Goal: Contribute content: Contribute content

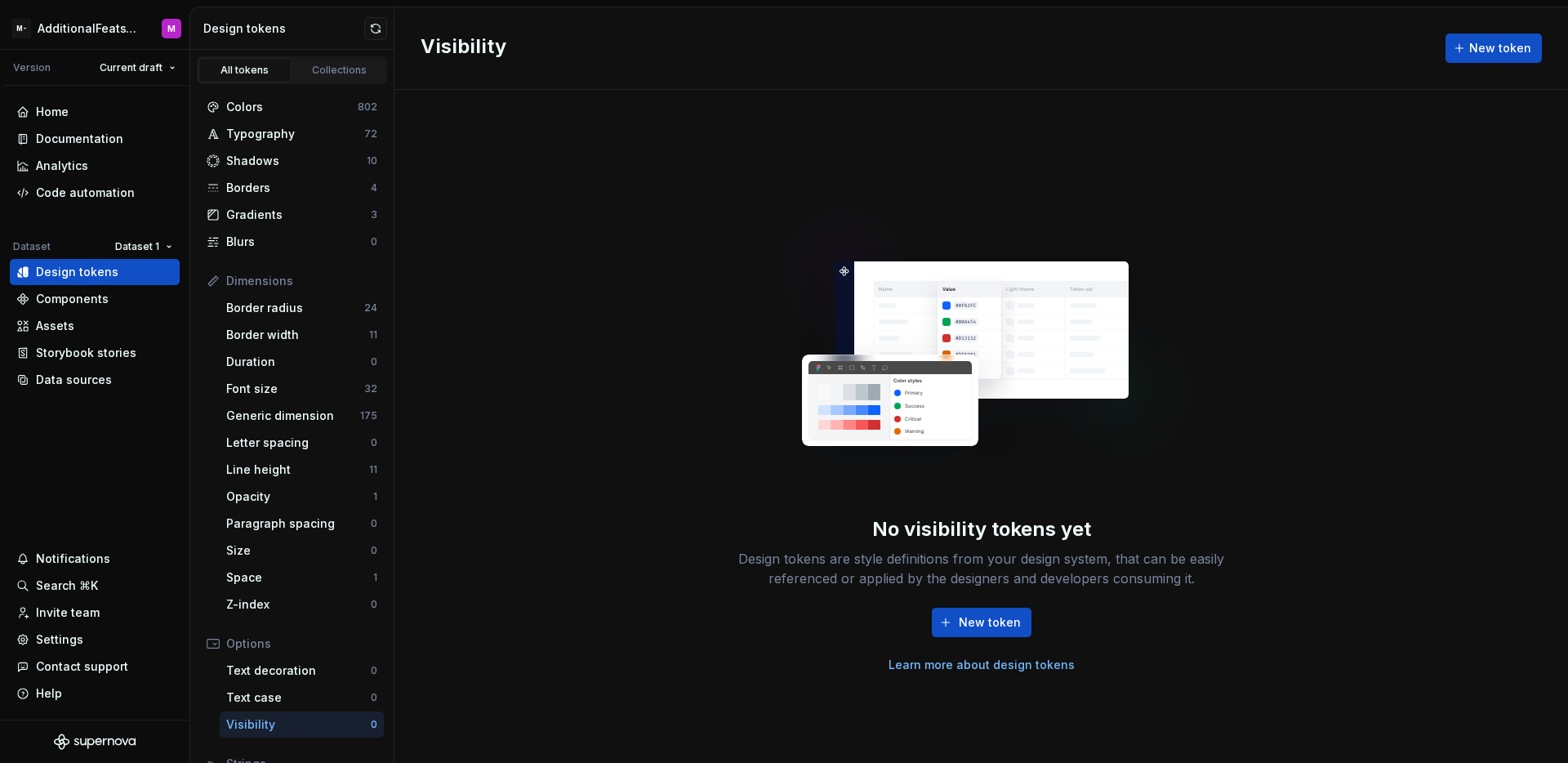
scroll to position [132, 0]
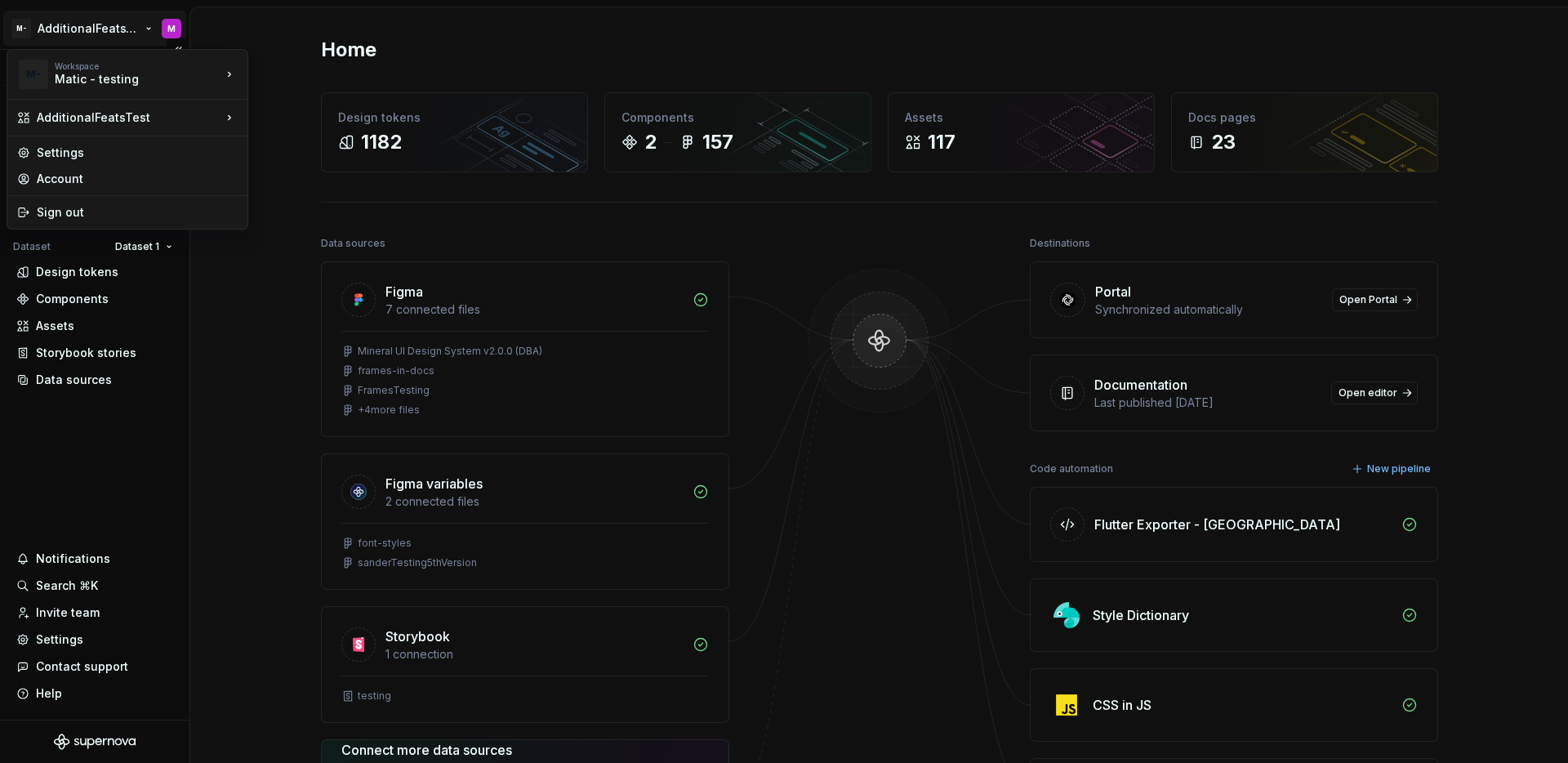
click at [99, 18] on html "M- AdditionalFeatsTest M Version Current draft Home Documentation Analytics Cod…" at bounding box center [784, 382] width 1568 height 763
click at [153, 470] on html "M- AdditionalFeatsTest M Version Current draft Home Documentation Analytics Cod…" at bounding box center [784, 382] width 1568 height 763
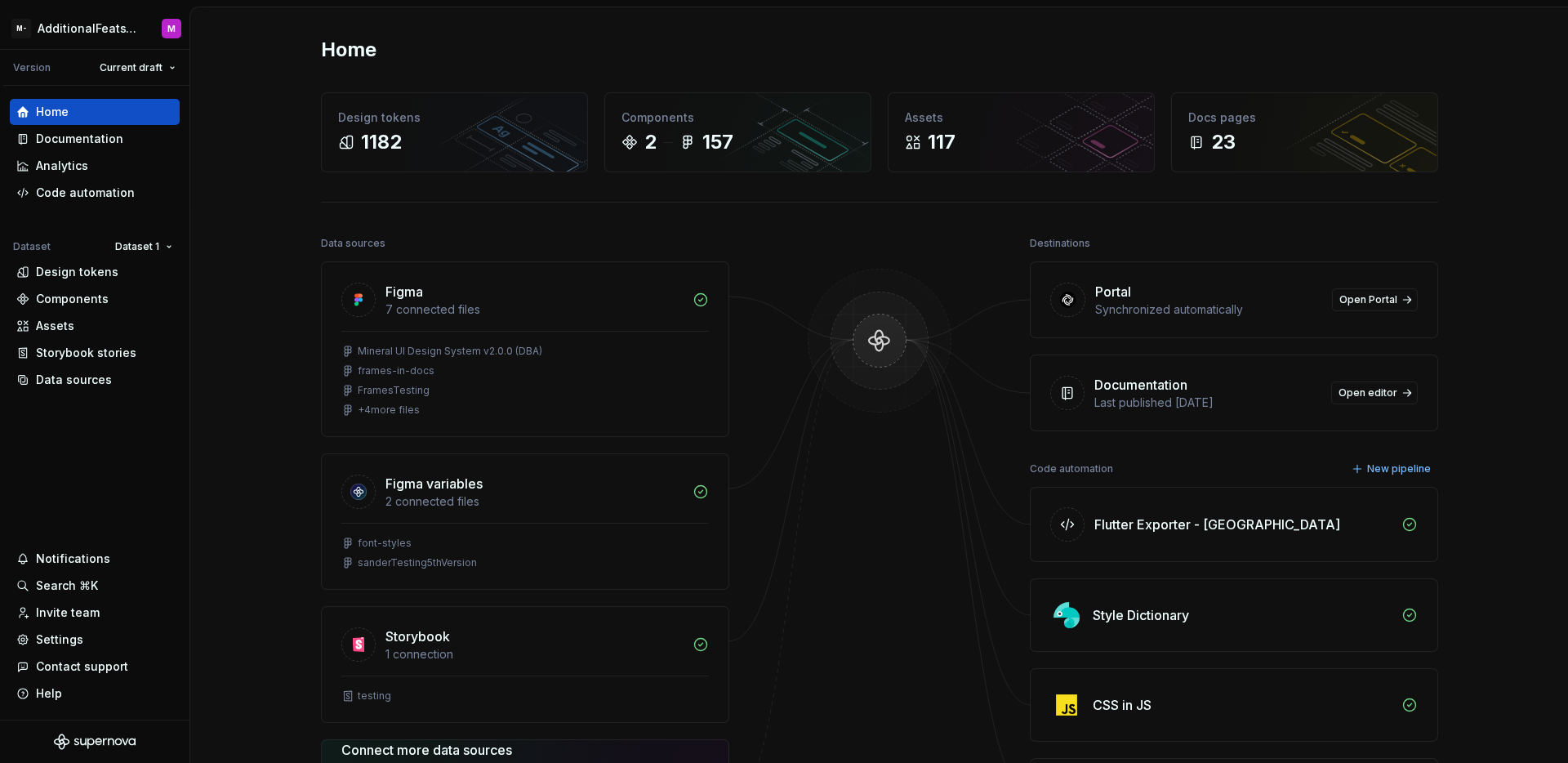
scroll to position [284, 0]
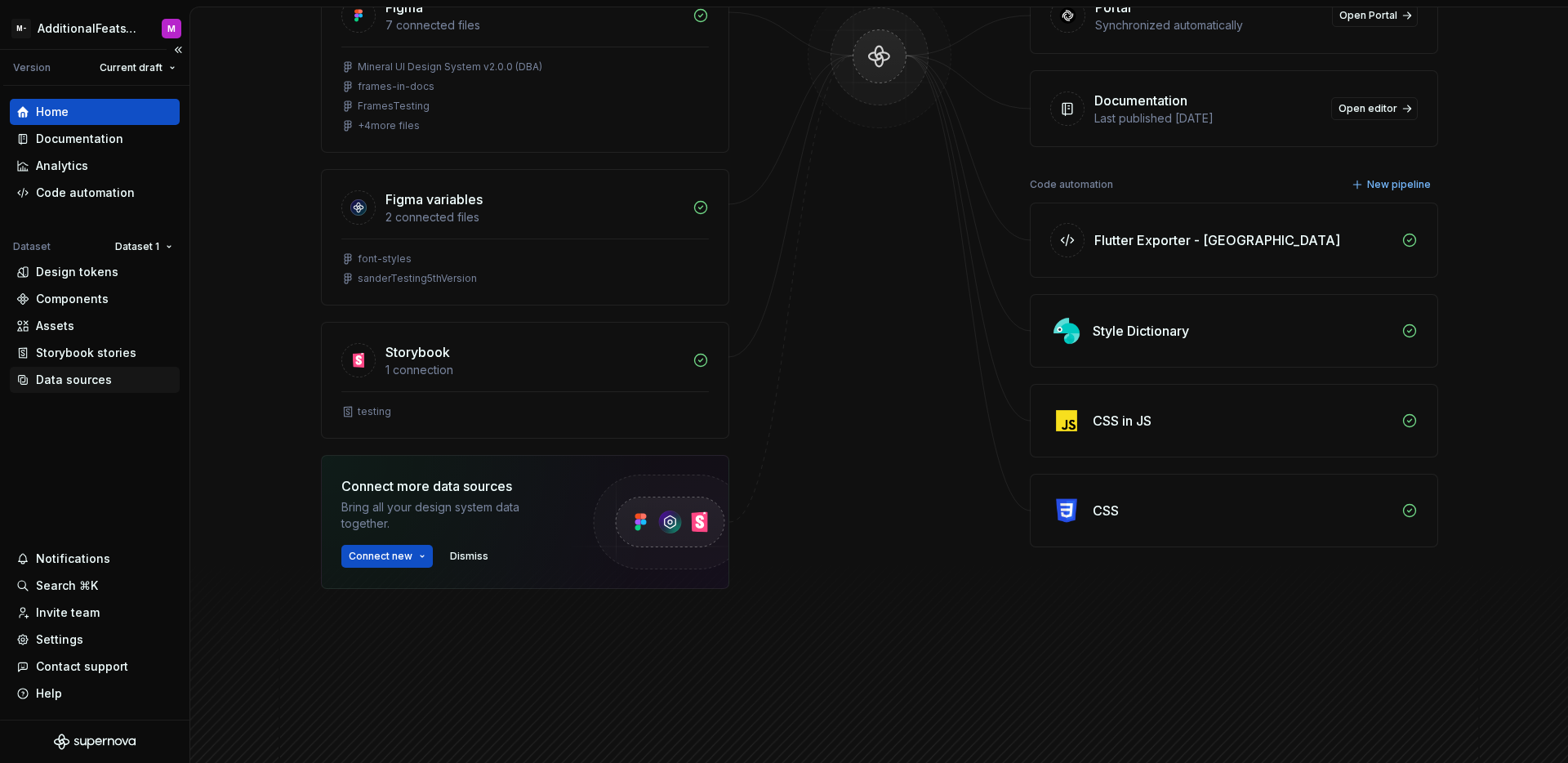
click at [90, 377] on div "Data sources" at bounding box center [73, 380] width 76 height 16
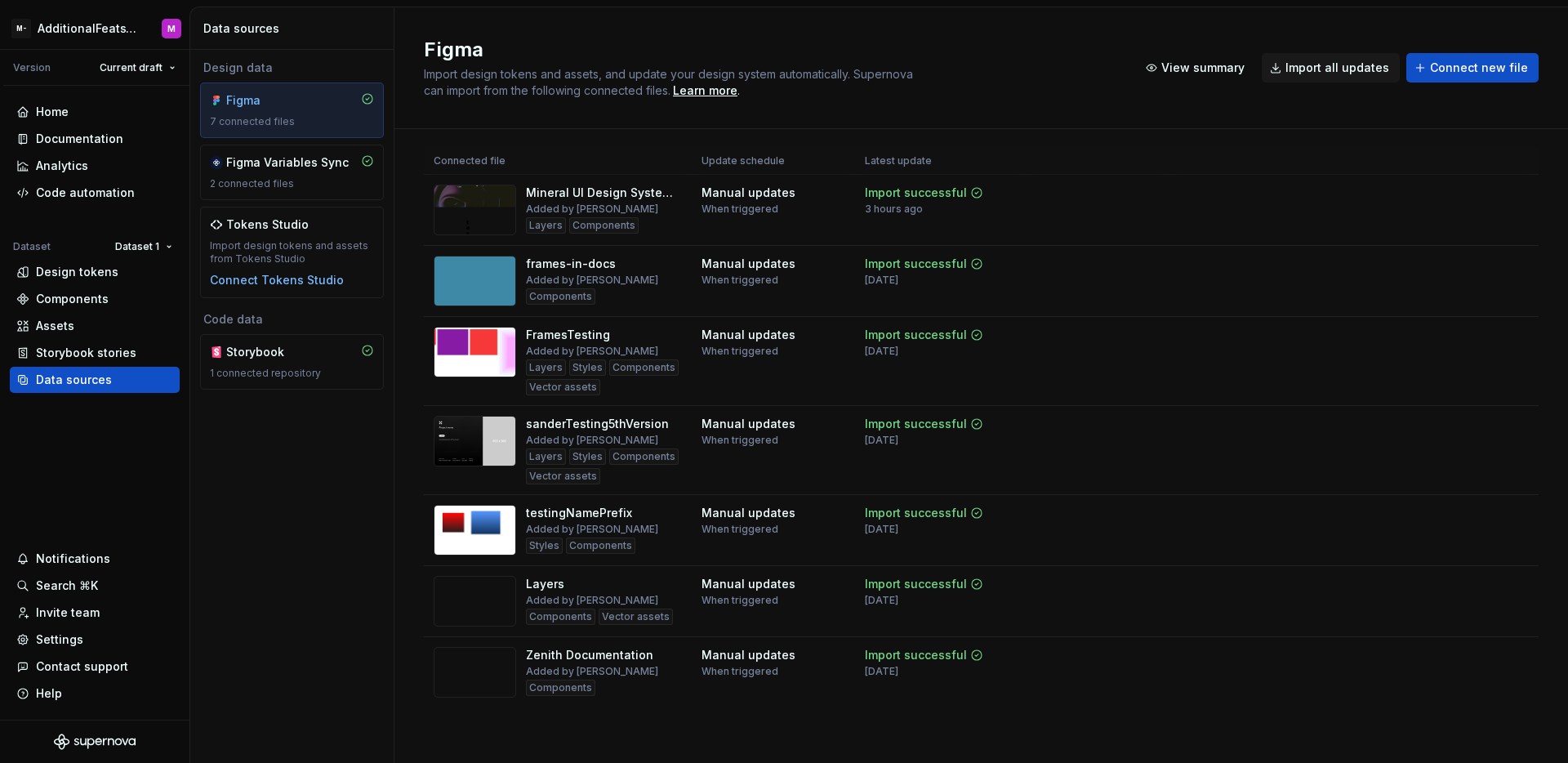
scroll to position [17, 0]
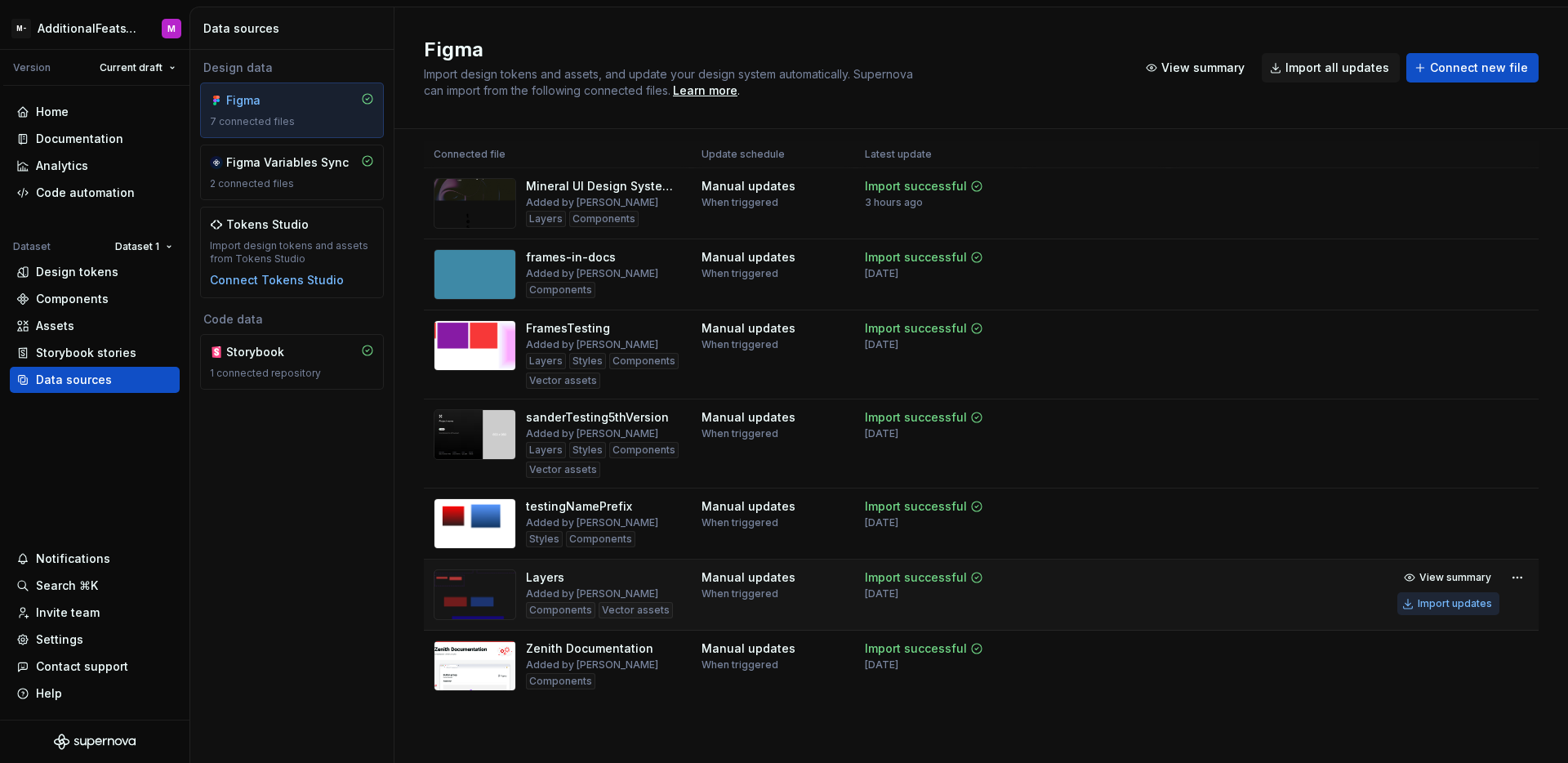
click at [1449, 600] on div "Import updates" at bounding box center [1454, 603] width 74 height 13
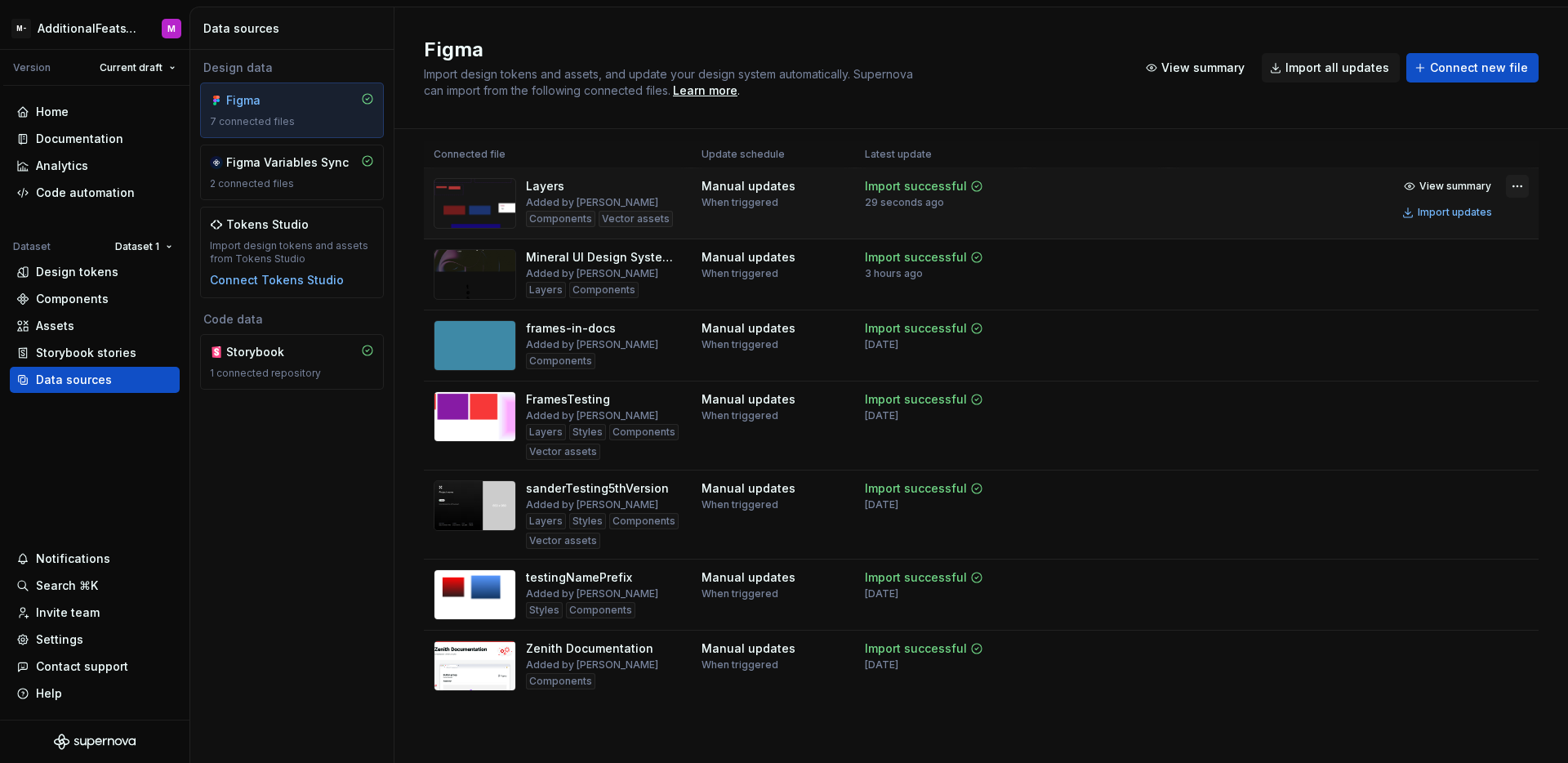
click at [1512, 191] on html "M- AdditionalFeatsTest M Version Current draft Home Documentation Analytics Cod…" at bounding box center [784, 382] width 1568 height 763
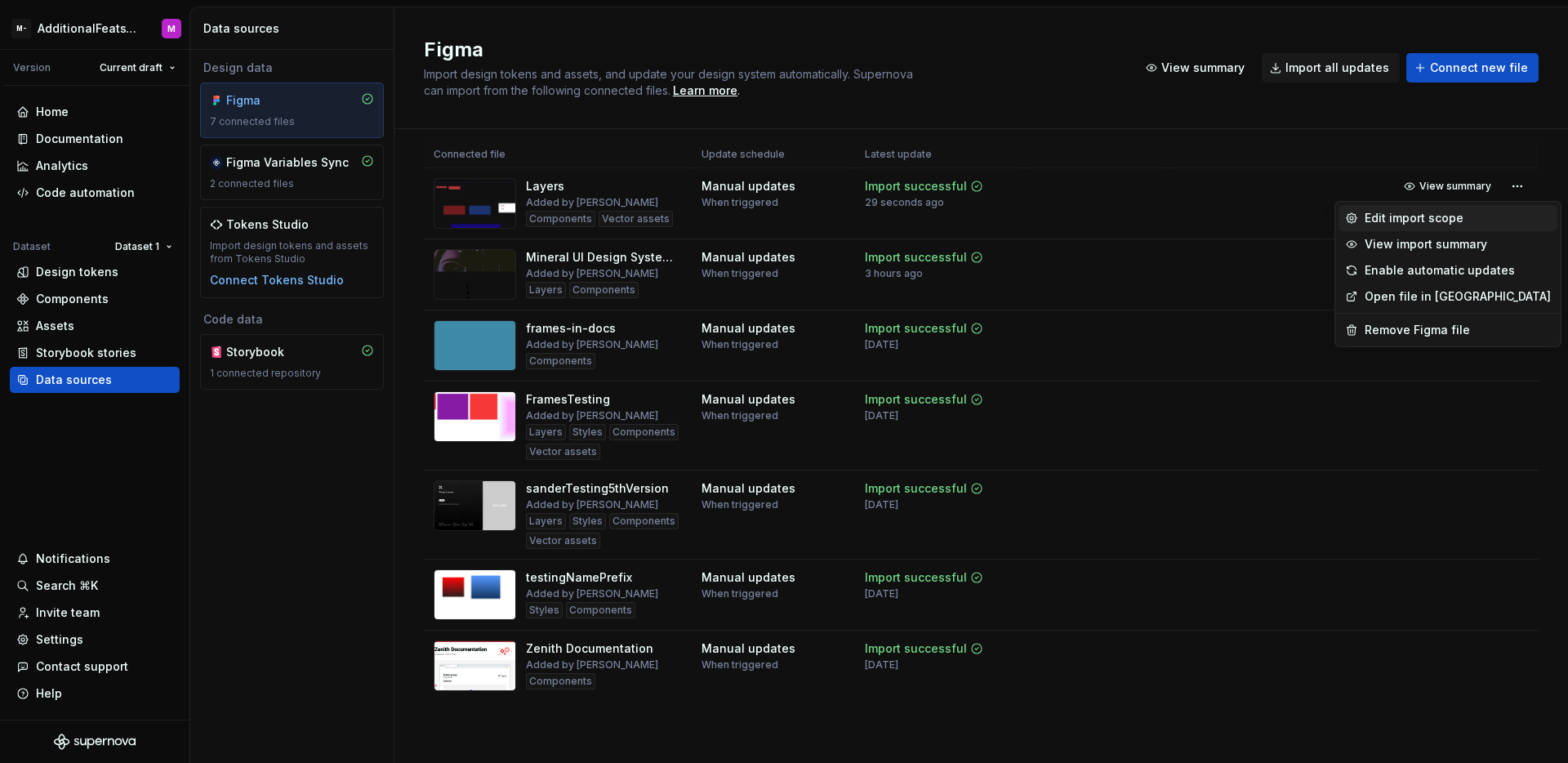
click at [1436, 226] on div "Edit import scope" at bounding box center [1458, 218] width 186 height 16
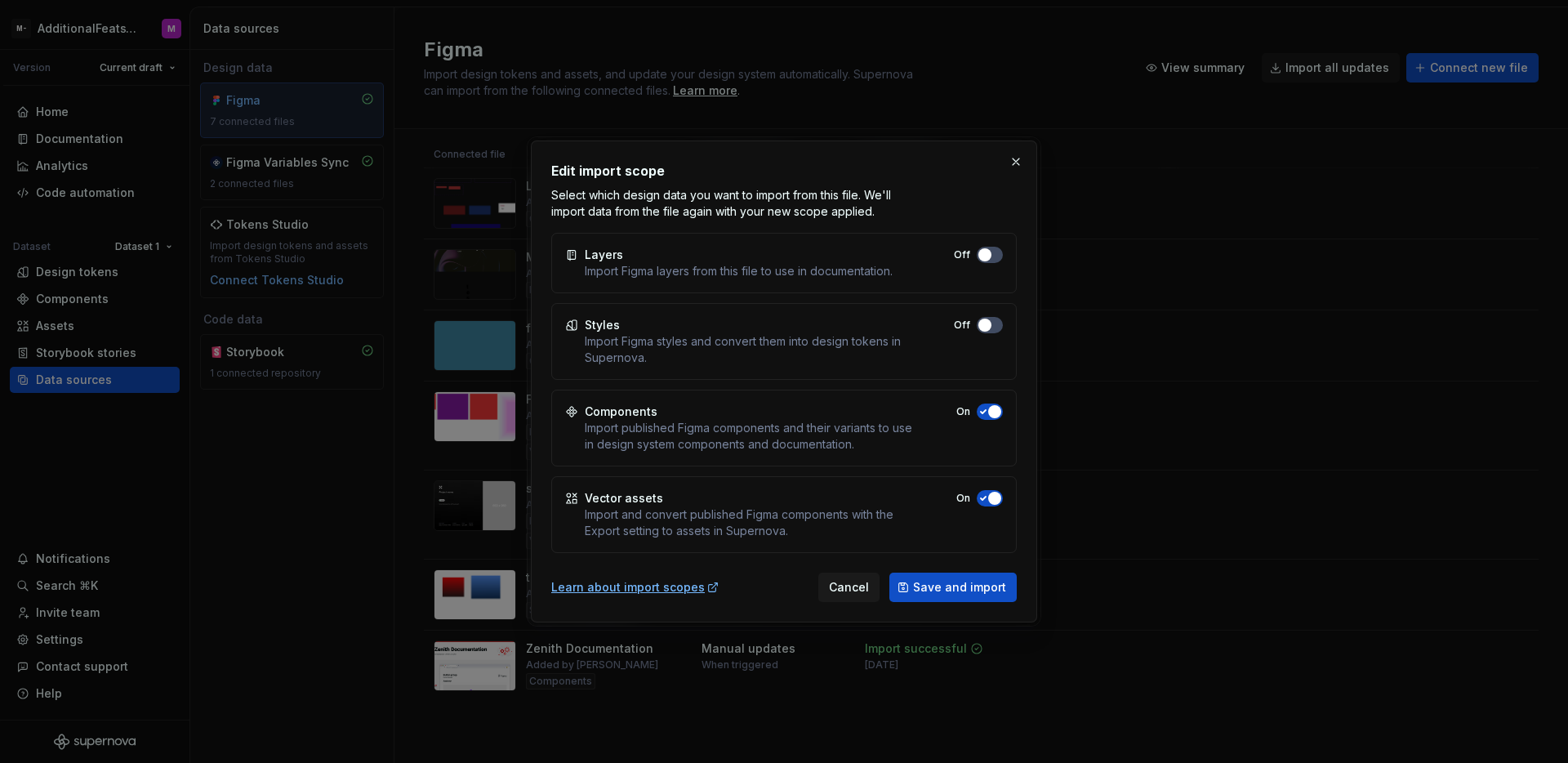
click at [984, 333] on div "Styles Import Figma styles and convert them into design tokens in Supernova. Off" at bounding box center [784, 341] width 465 height 77
click at [986, 331] on span "button" at bounding box center [984, 324] width 13 height 13
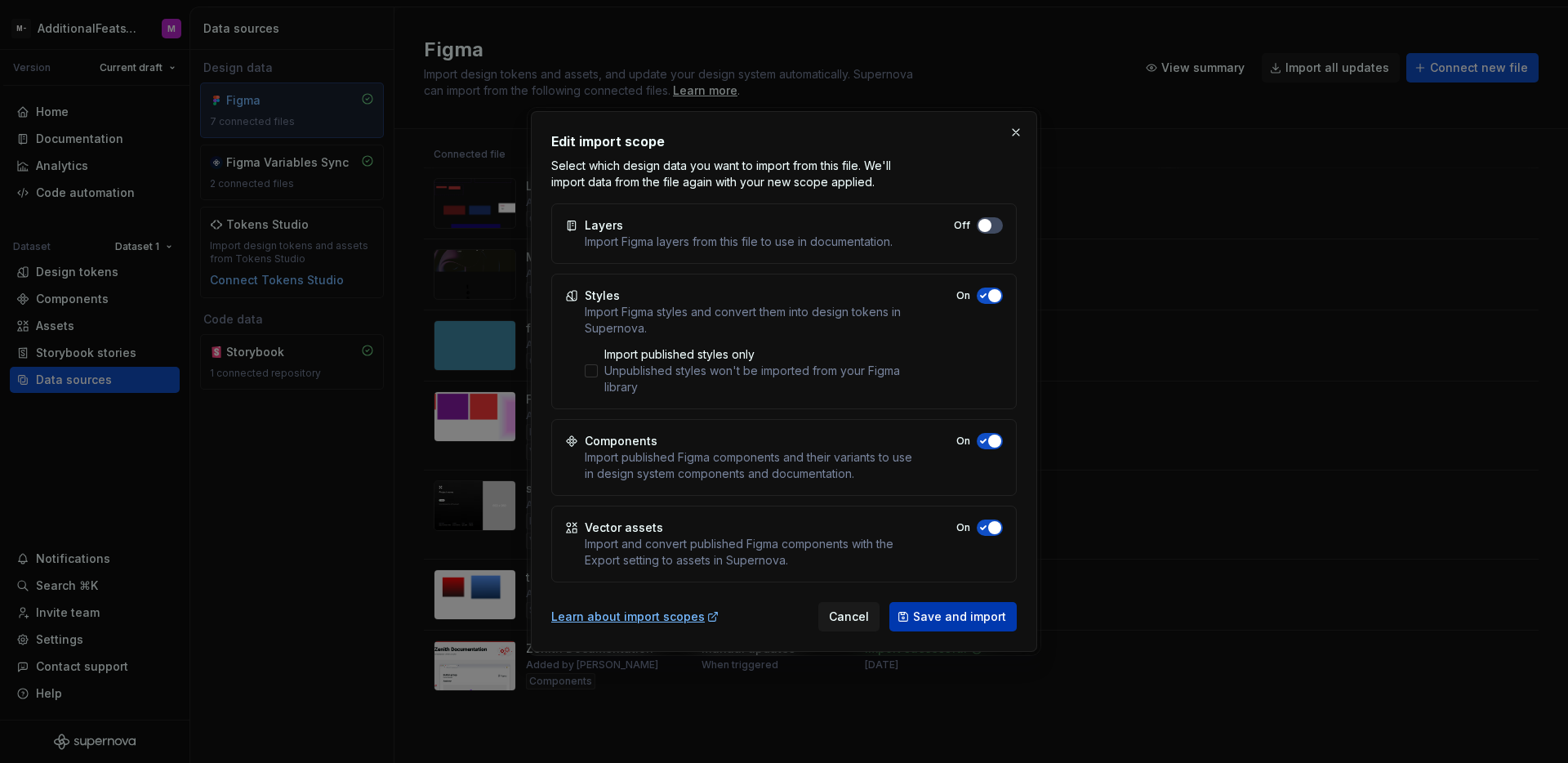
click at [963, 612] on span "Save and import" at bounding box center [960, 617] width 93 height 16
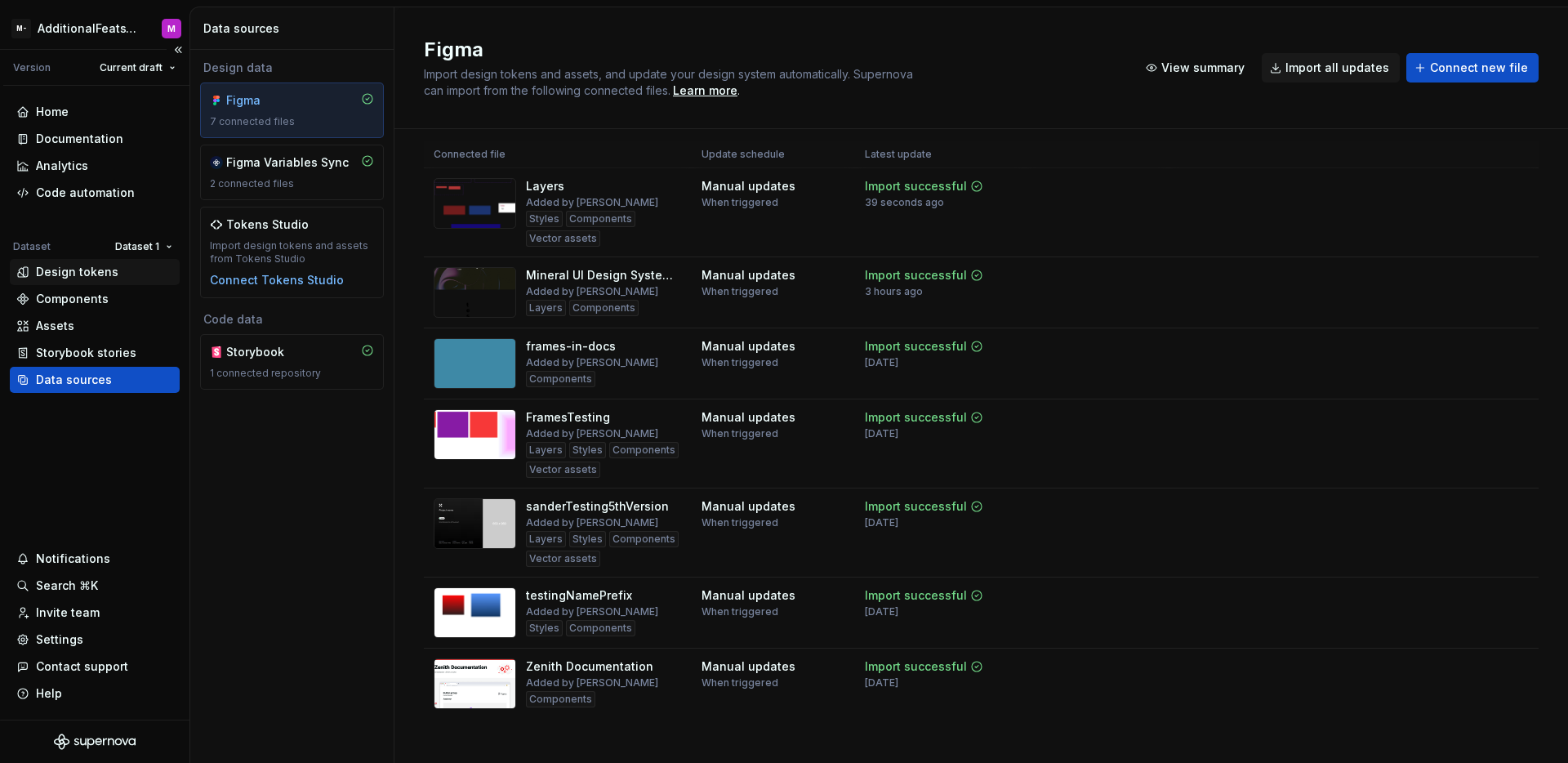
click at [102, 271] on div "Design tokens" at bounding box center [77, 272] width 83 height 16
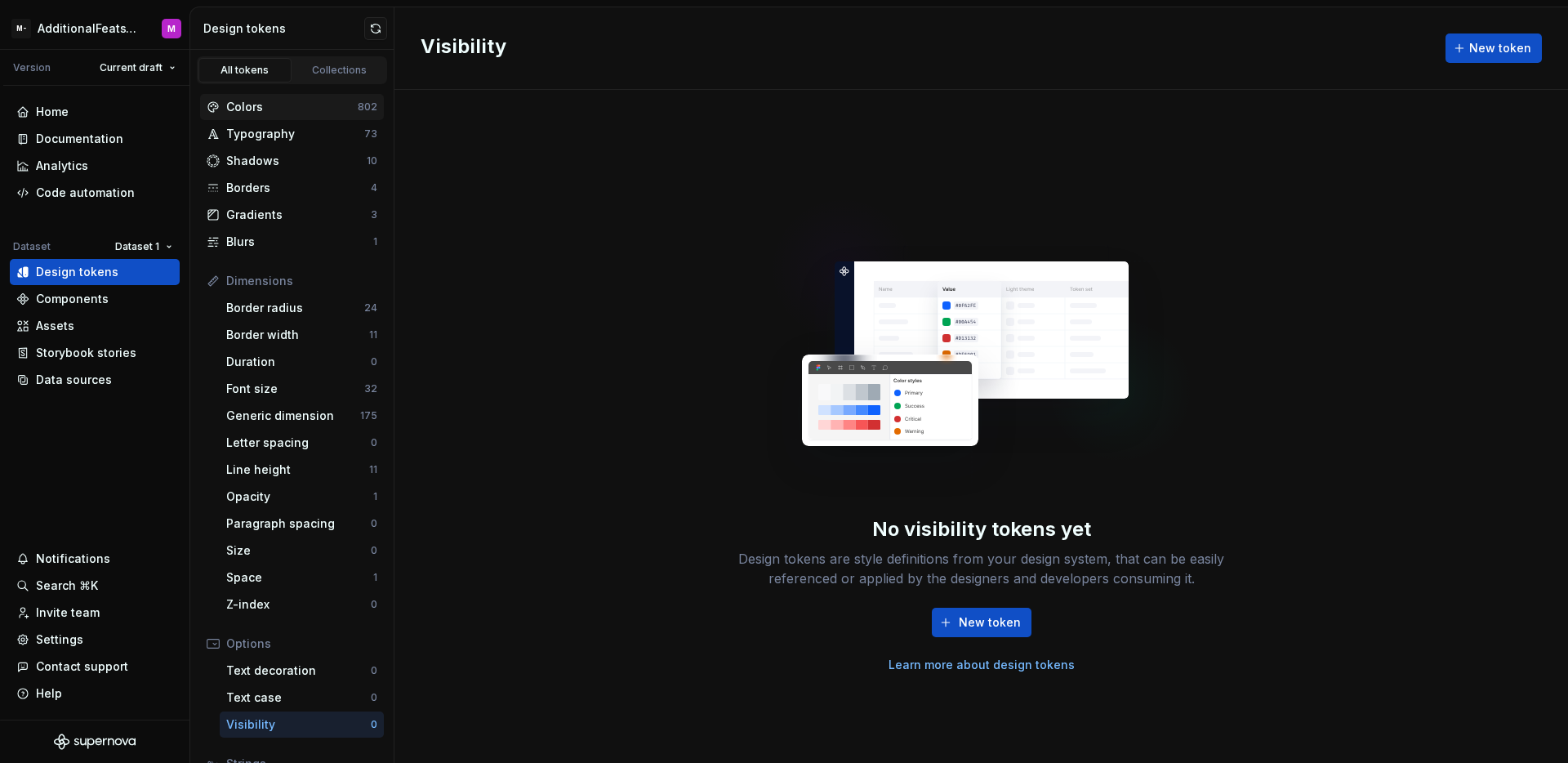
click at [273, 106] on div "Colors" at bounding box center [292, 107] width 132 height 16
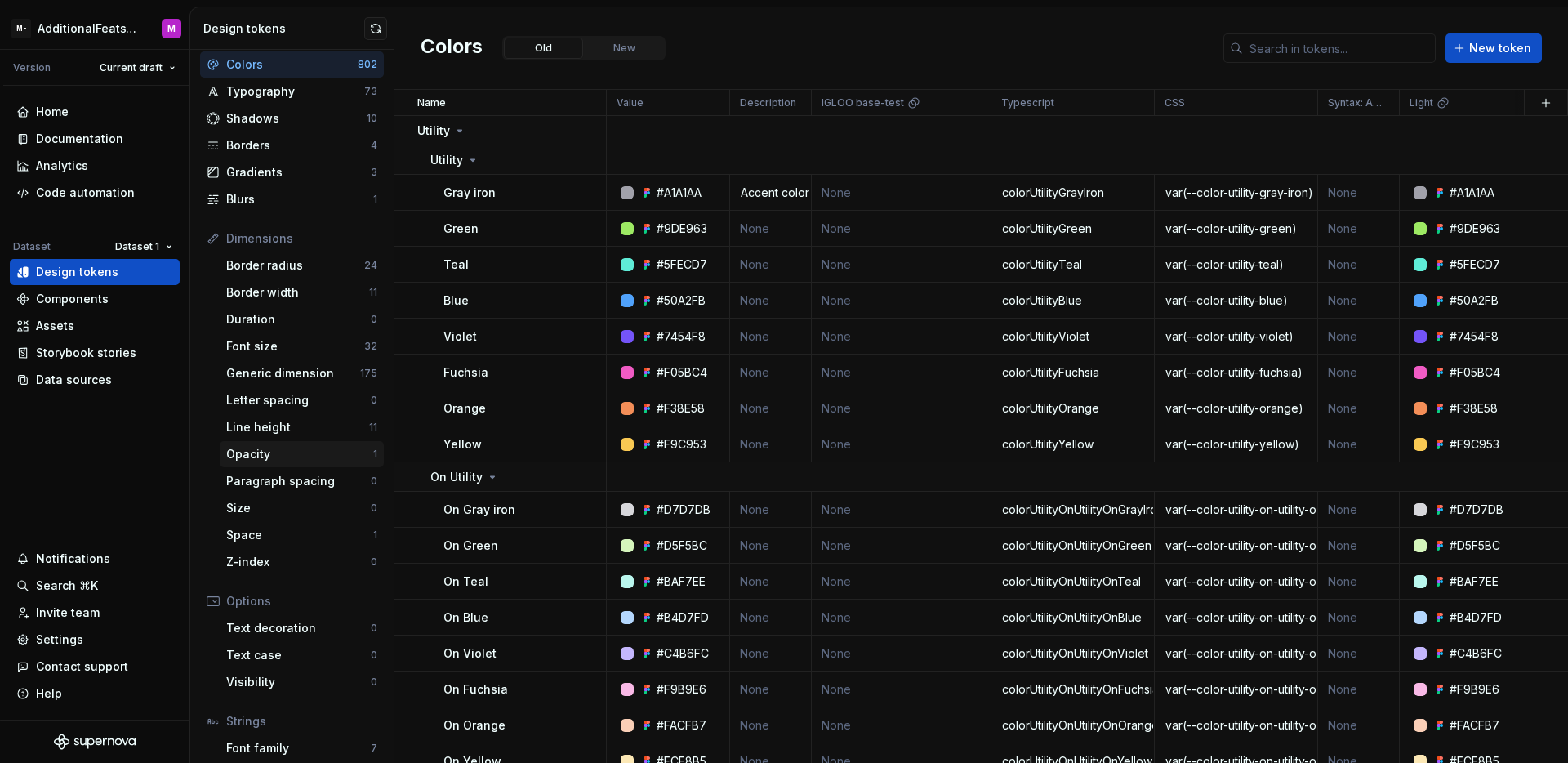
scroll to position [132, 0]
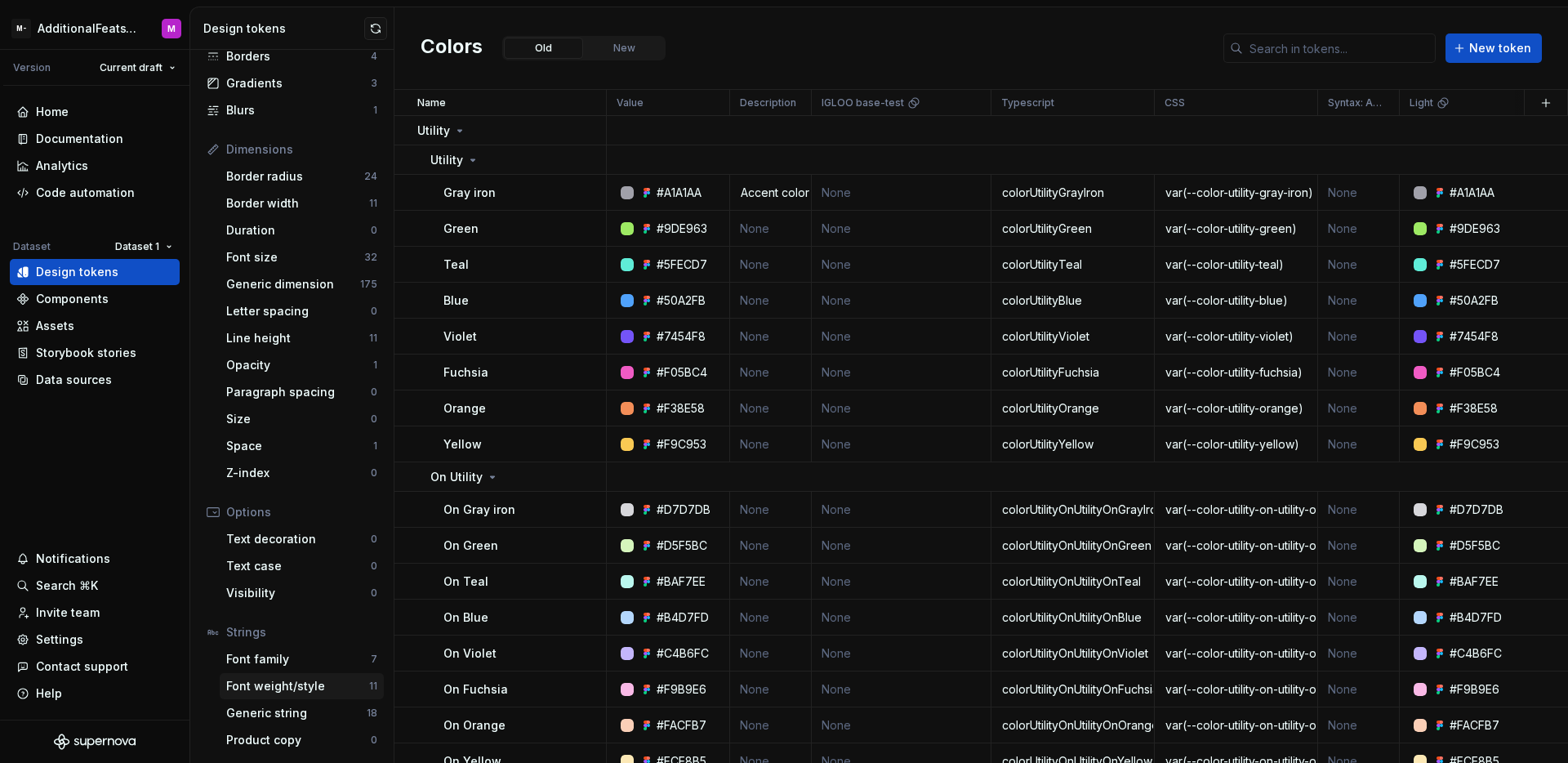
click at [295, 682] on div "Font weight/style" at bounding box center [298, 686] width 143 height 16
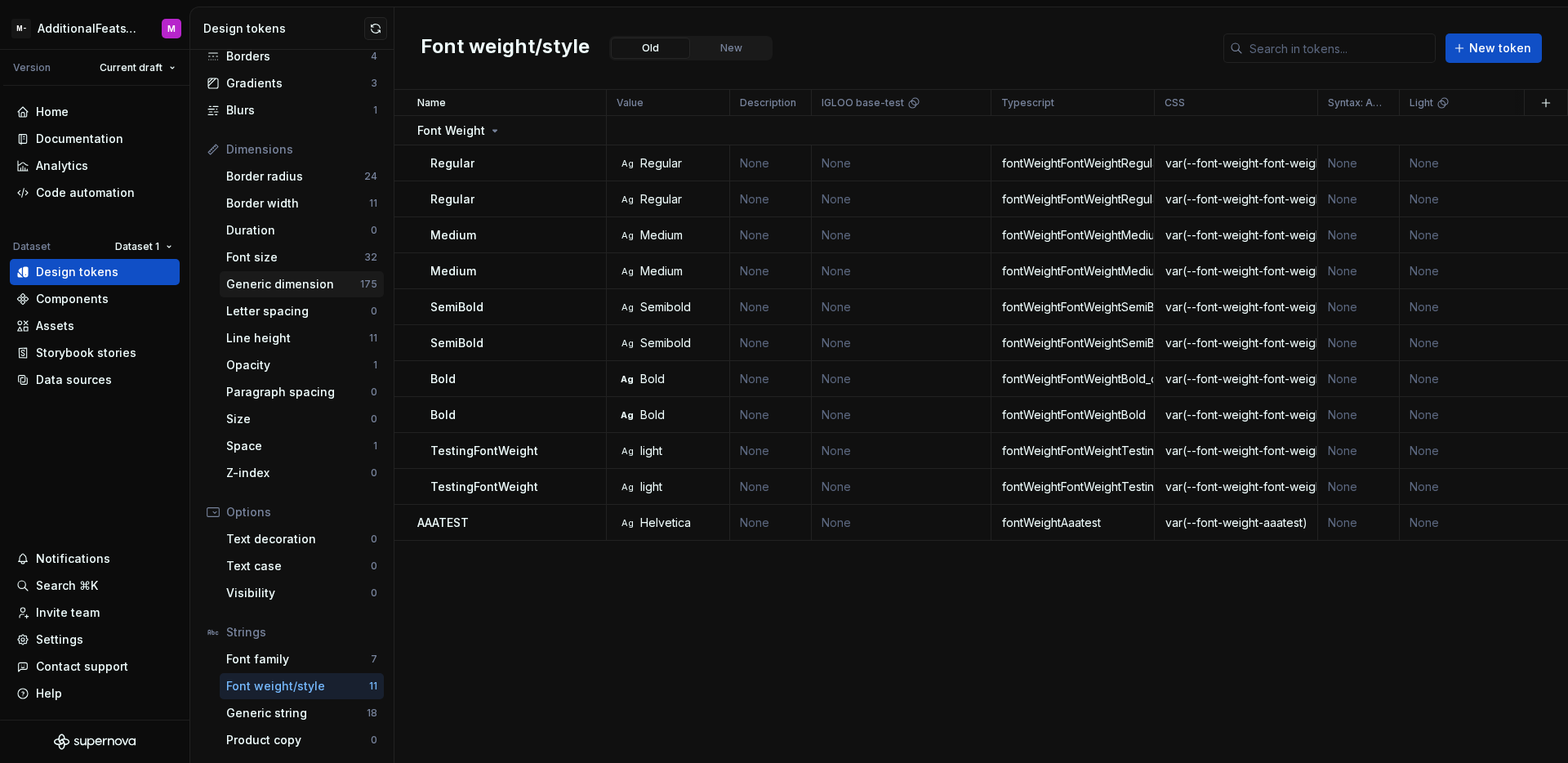
click at [313, 289] on div "Generic dimension" at bounding box center [293, 284] width 134 height 16
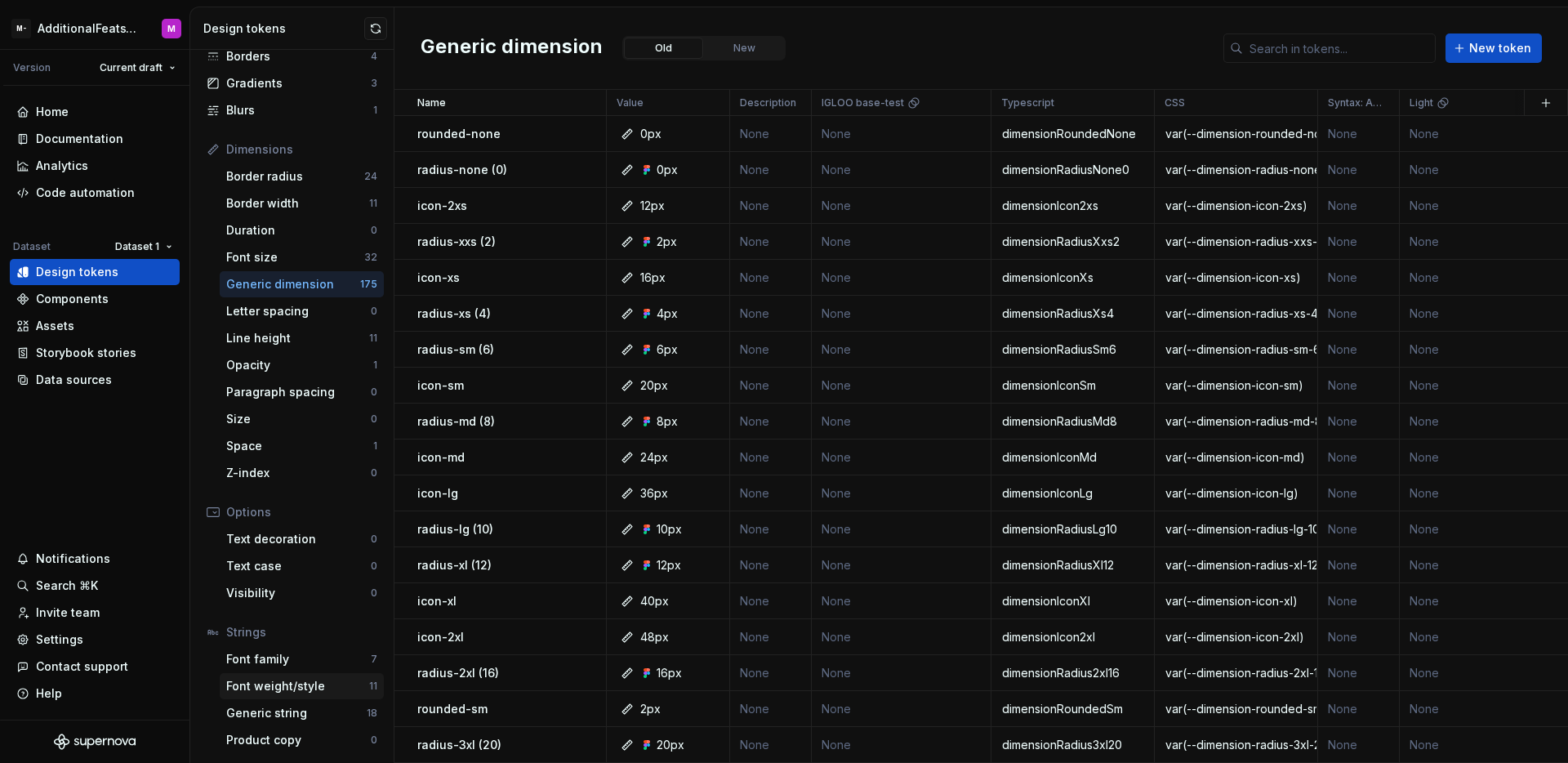
click at [297, 687] on div "Font weight/style" at bounding box center [298, 686] width 143 height 16
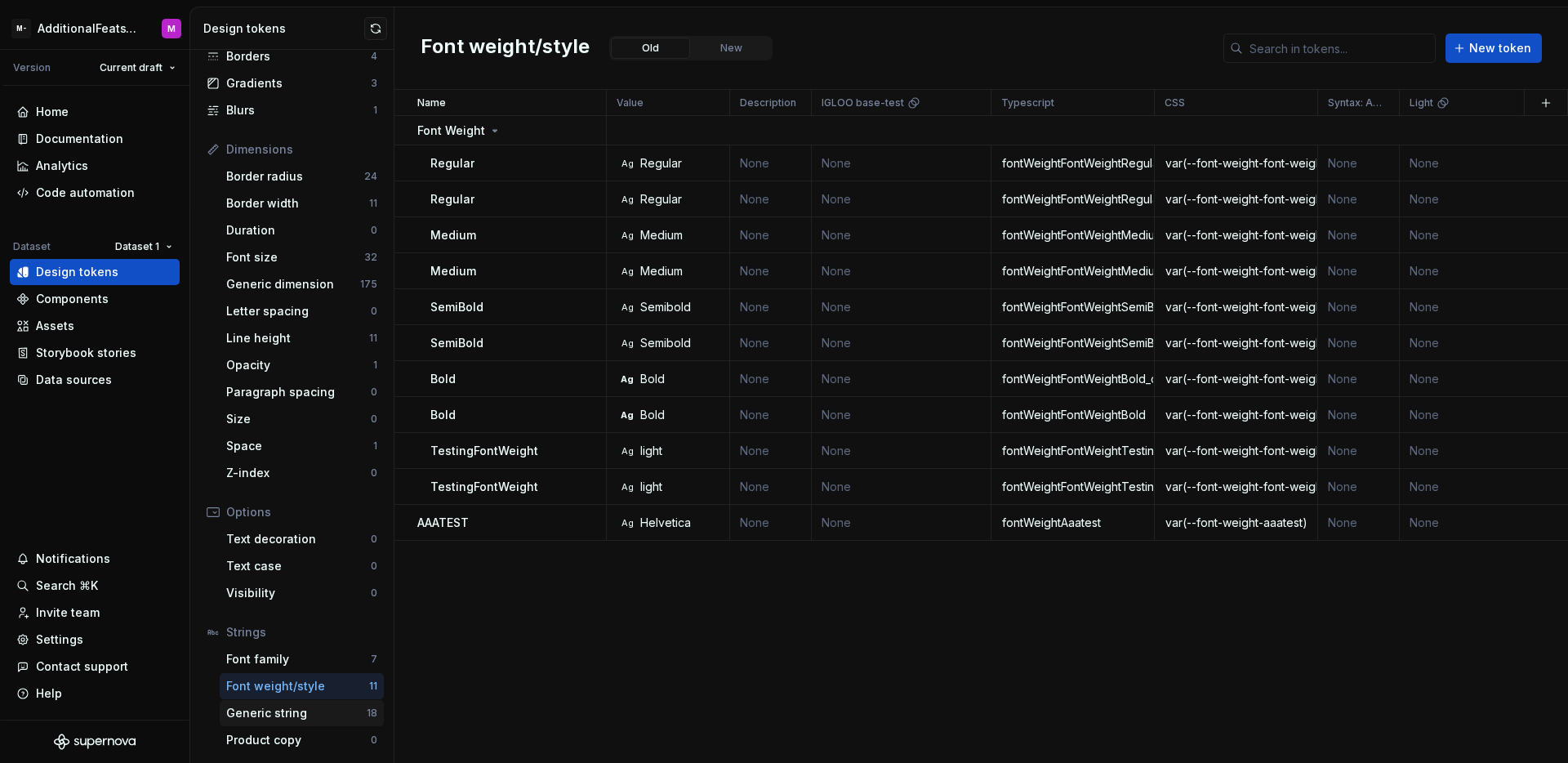
click at [307, 709] on div "Generic string" at bounding box center [297, 713] width 141 height 16
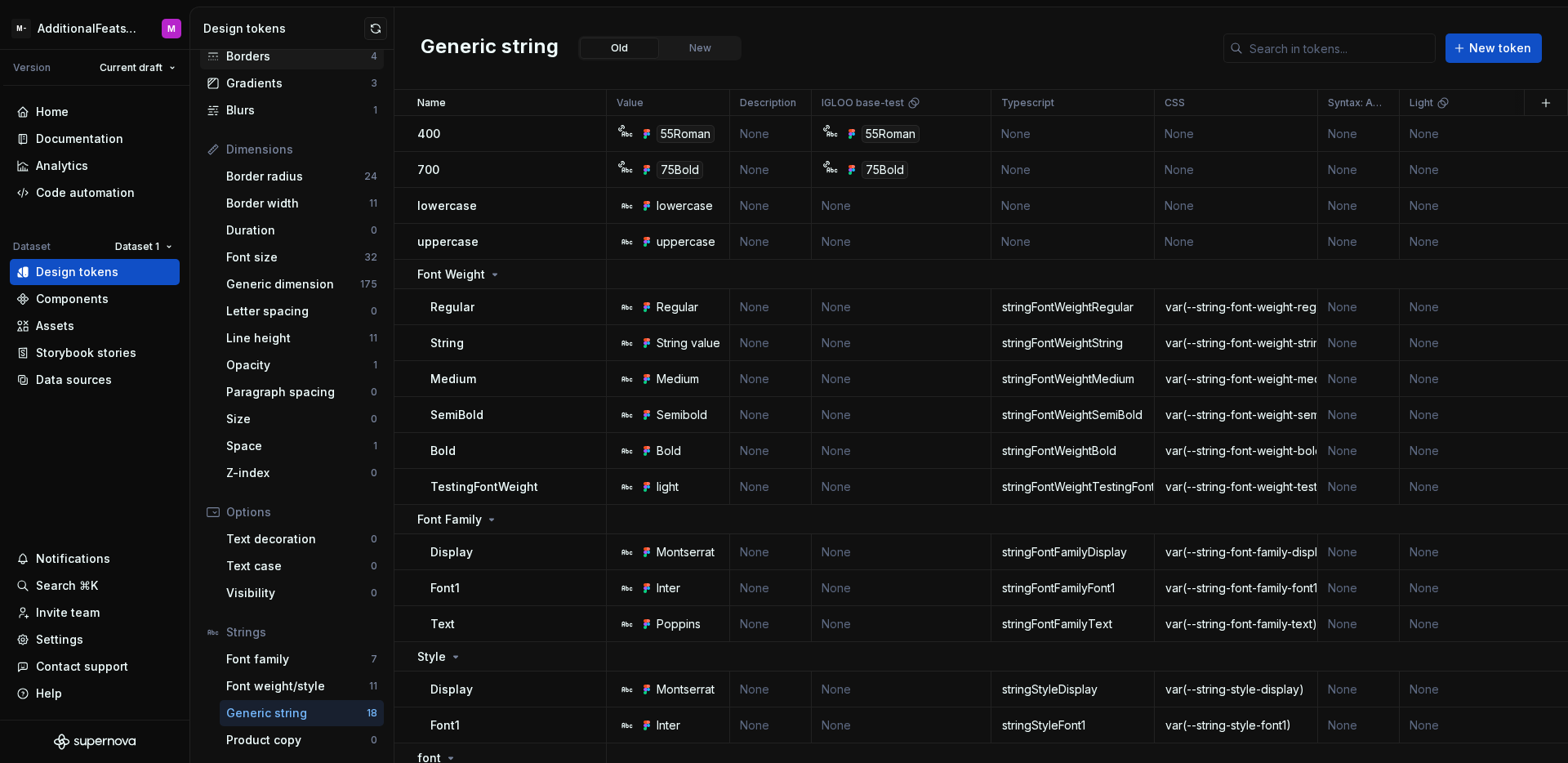
click at [282, 69] on div "Borders 4" at bounding box center [292, 56] width 184 height 26
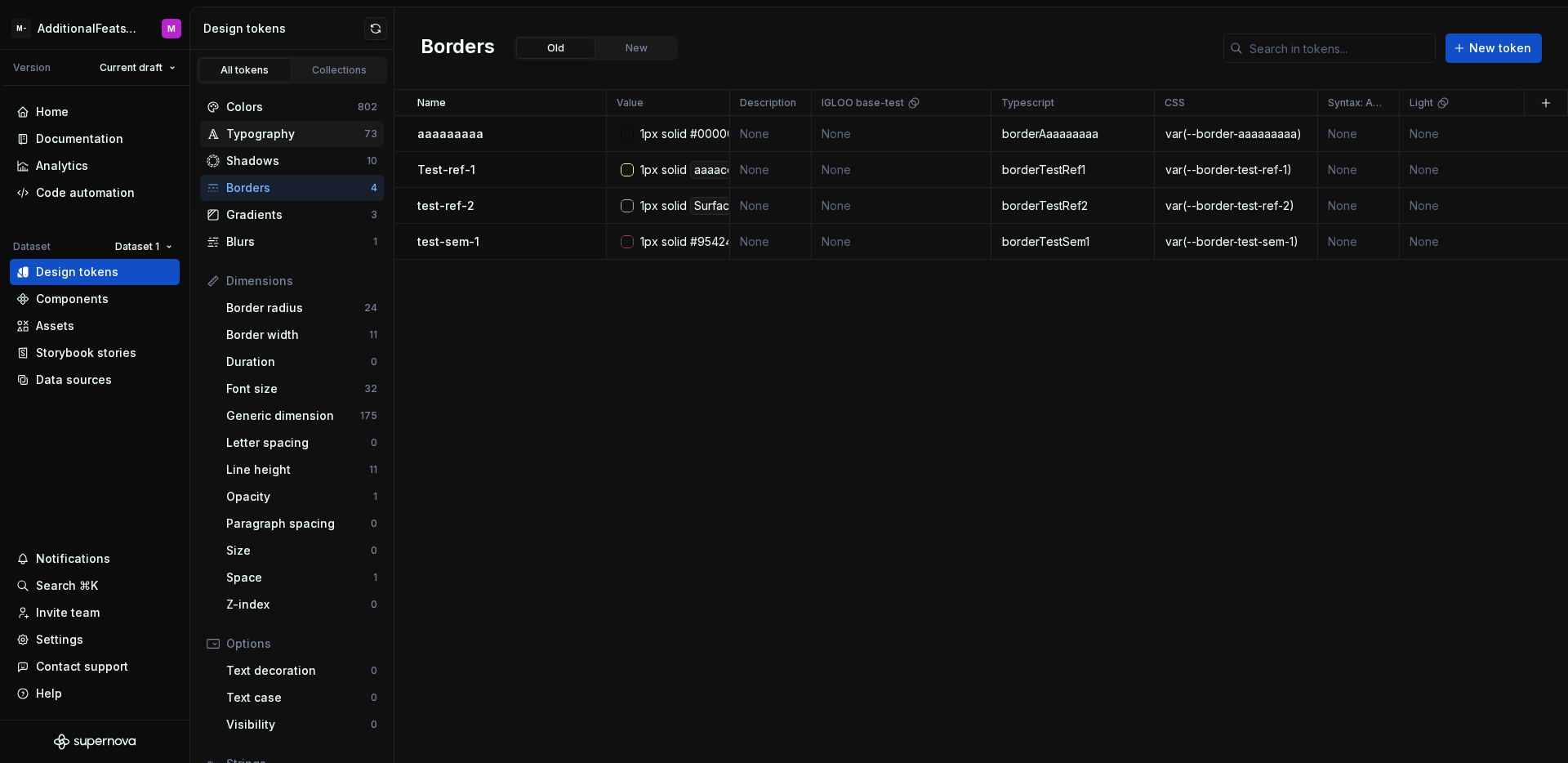
click at [293, 142] on div "Typography 73" at bounding box center [292, 134] width 184 height 26
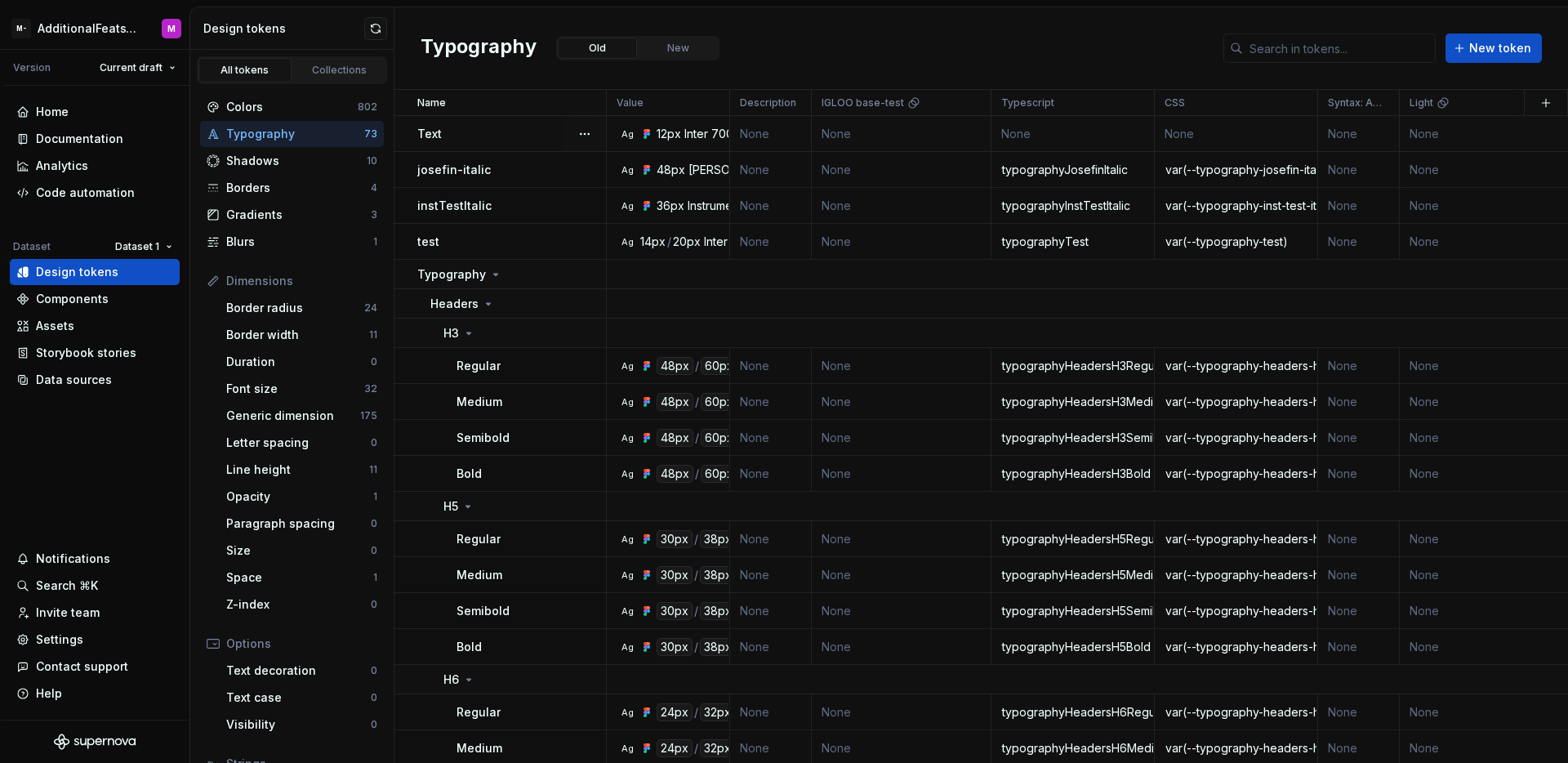
click at [532, 126] on div "Text" at bounding box center [510, 134] width 188 height 16
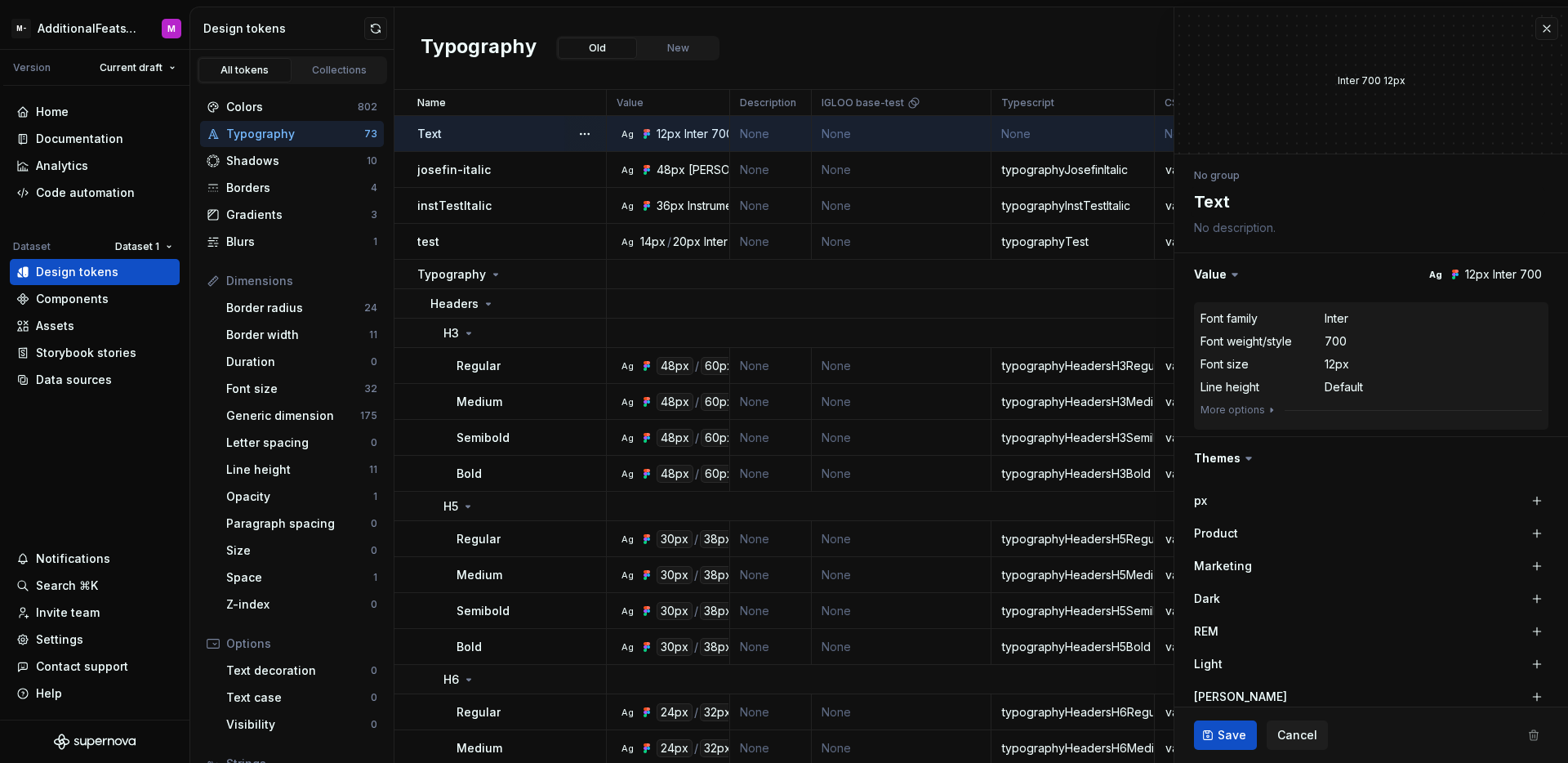
type textarea "*"
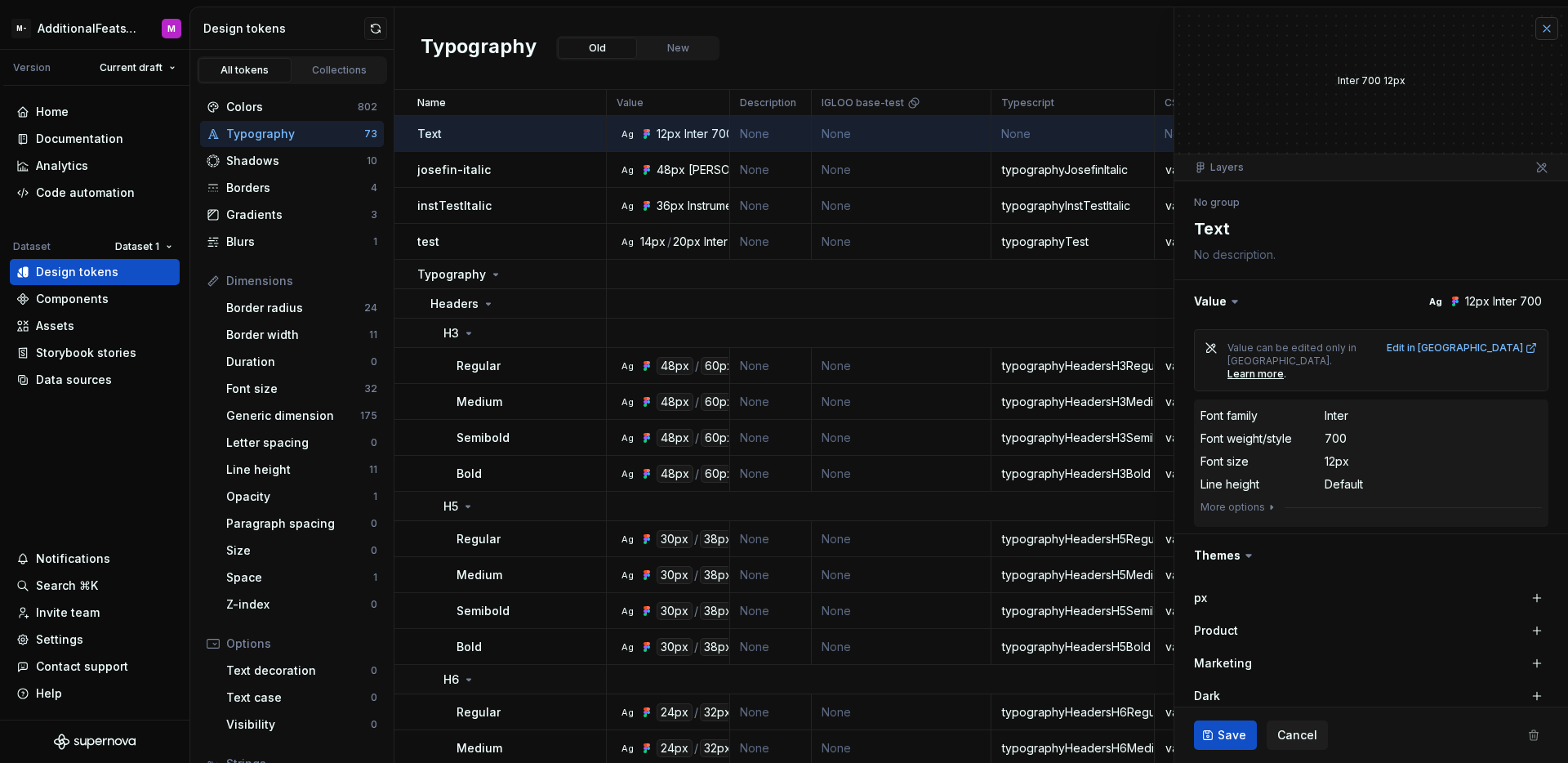
click at [1535, 28] on button "button" at bounding box center [1547, 29] width 23 height 23
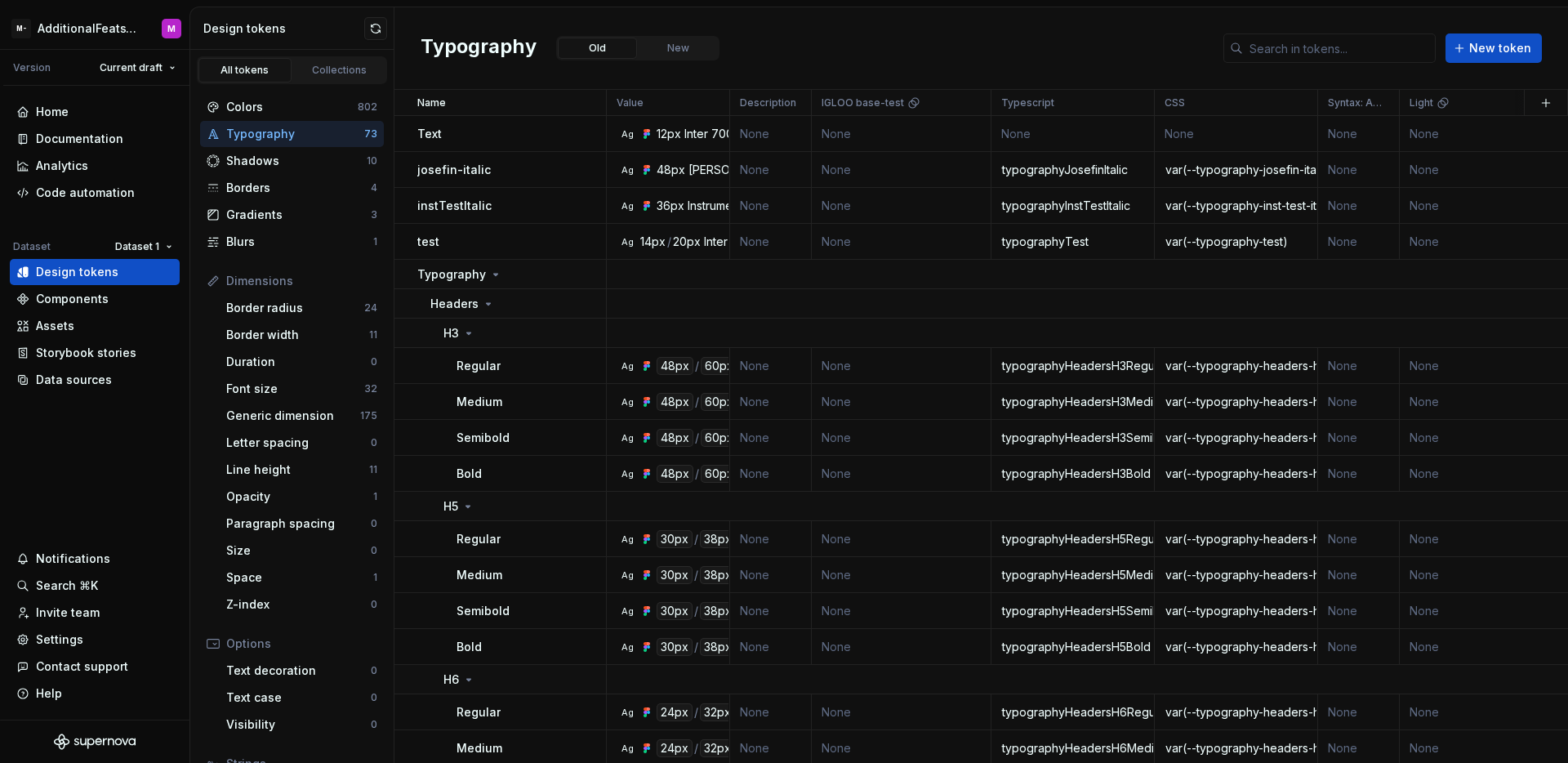
click at [1131, 60] on div "Typography Old New New token" at bounding box center [981, 48] width 1173 height 83
click at [111, 440] on div "Home Documentation Analytics Code automation Dataset Dataset 1 Design tokens Co…" at bounding box center [94, 402] width 190 height 634
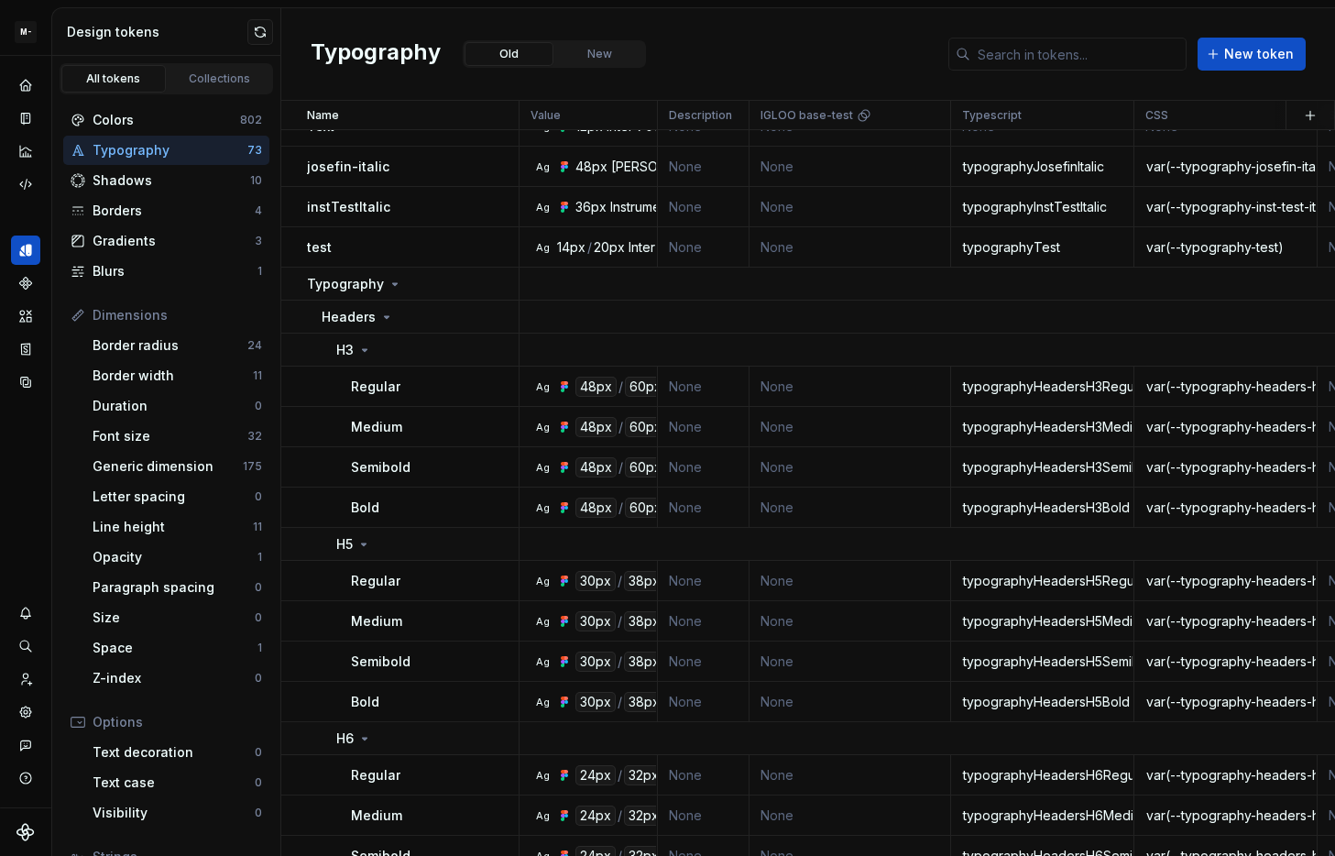
scroll to position [47, 0]
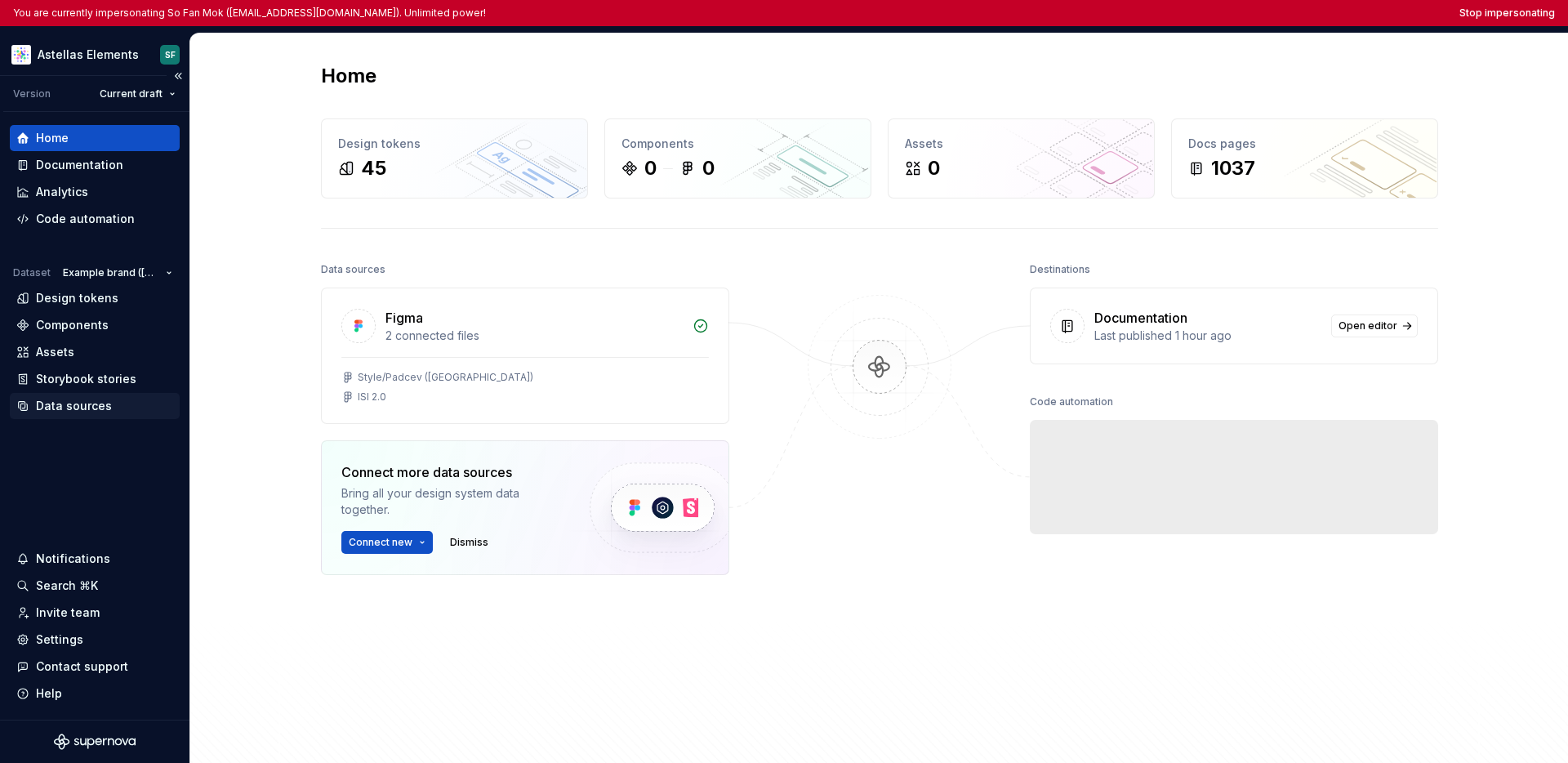
click at [37, 406] on div "Data sources" at bounding box center [73, 406] width 76 height 16
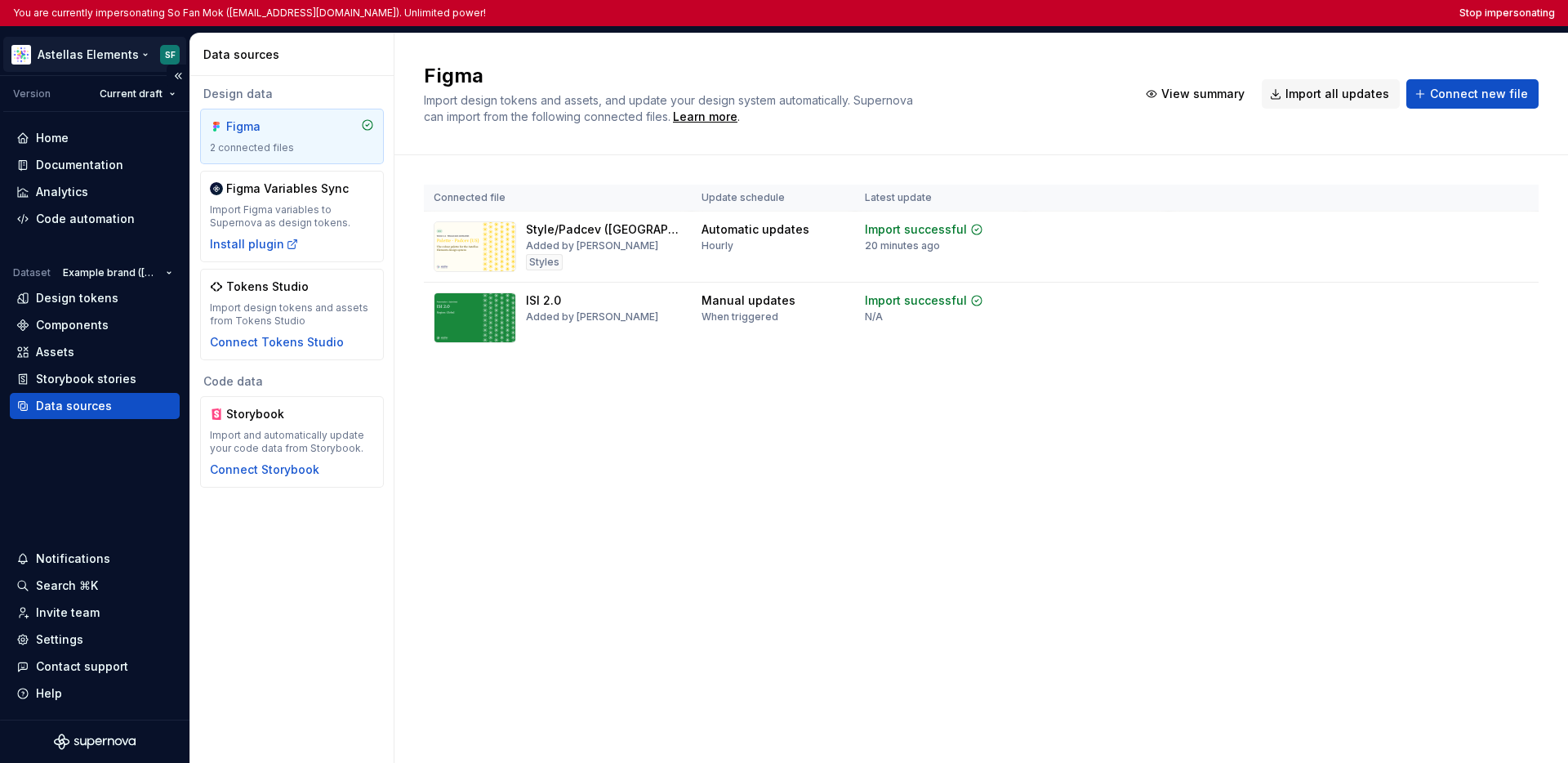
click at [91, 62] on html "You are currently impersonating So Fan Mok (sofan.mok@graphitedigital.com). Unl…" at bounding box center [784, 382] width 1568 height 763
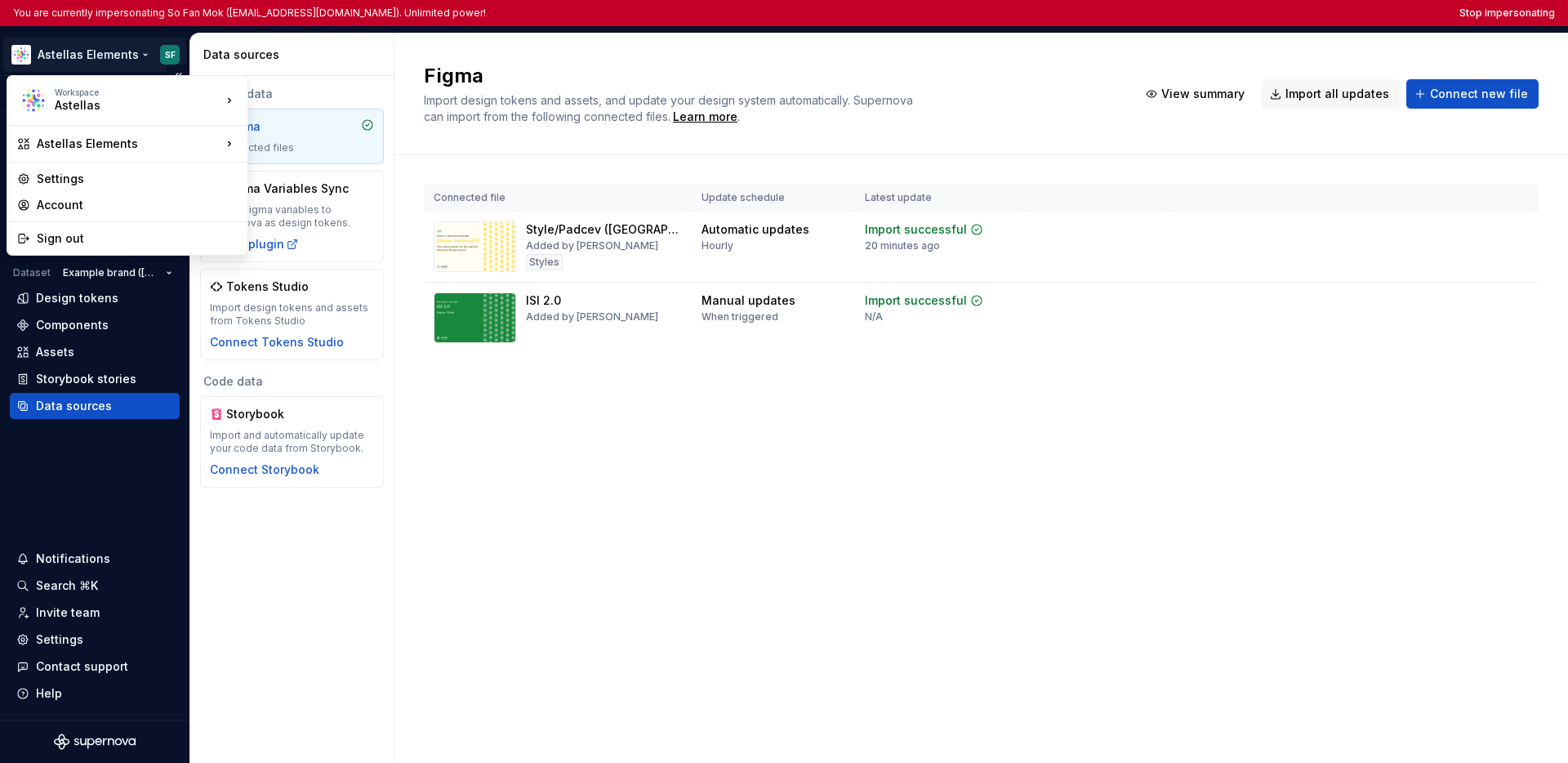
click at [72, 496] on html "You are currently impersonating So Fan Mok (sofan.mok@graphitedigital.com). Unl…" at bounding box center [784, 382] width 1568 height 763
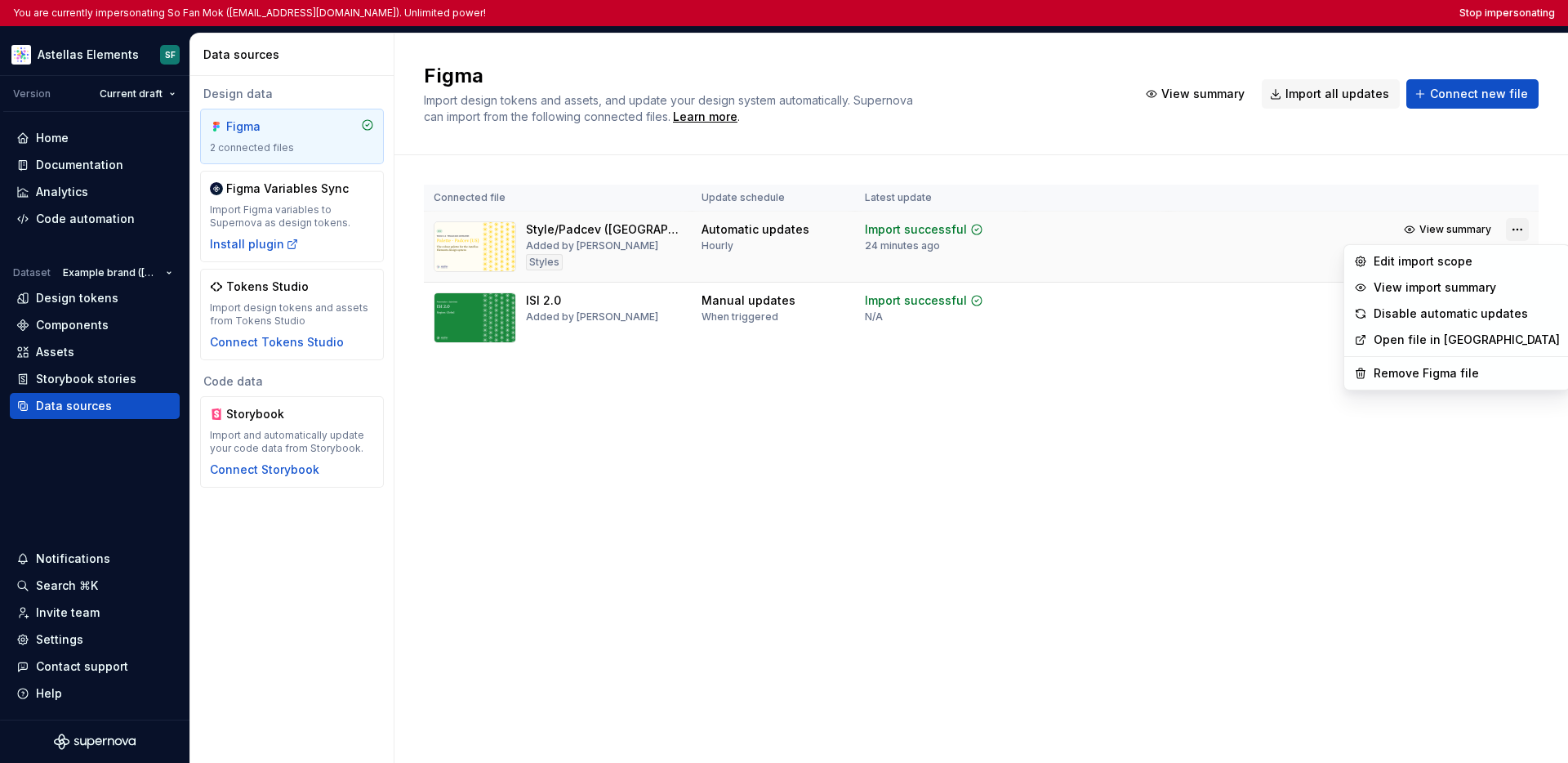
click at [1189, 223] on html "You are currently impersonating So Fan Mok (sofan.mok@graphitedigital.com). Unl…" at bounding box center [784, 382] width 1568 height 763
click at [1189, 267] on div "Edit import scope" at bounding box center [1466, 261] width 186 height 16
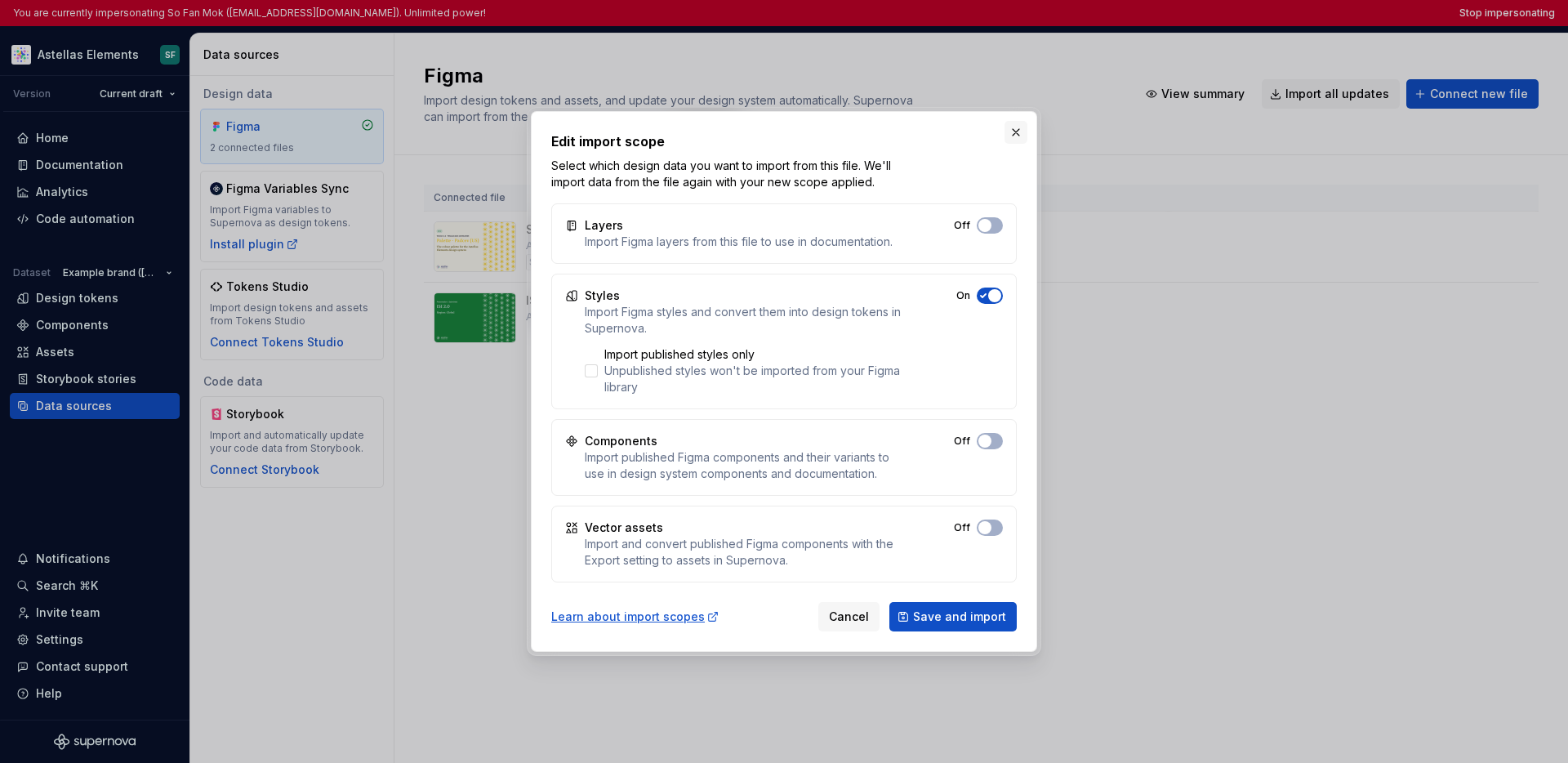
click at [1018, 132] on button "button" at bounding box center [1016, 133] width 23 height 23
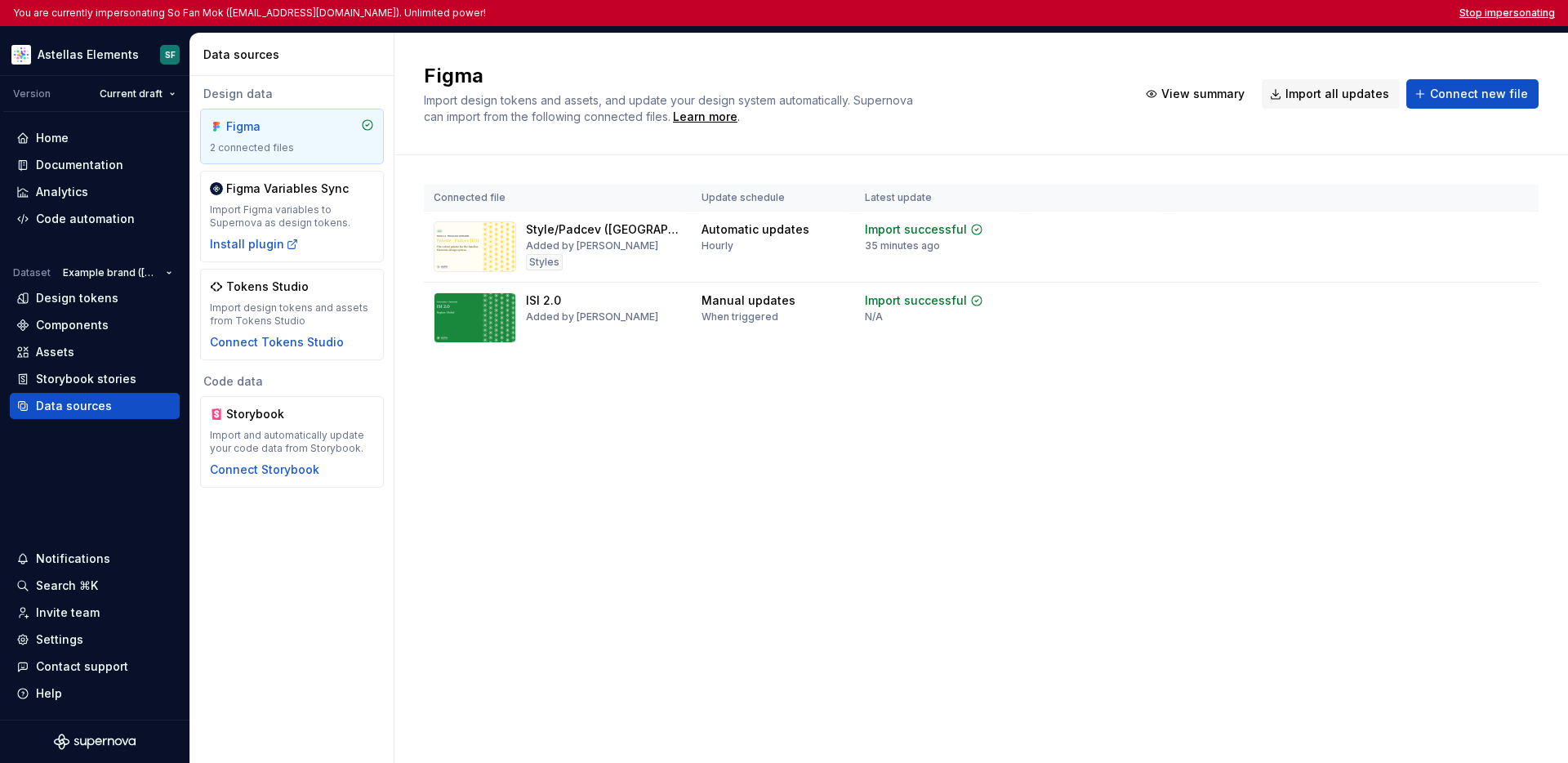
click at [1189, 13] on button "Stop impersonating" at bounding box center [1507, 12] width 95 height 13
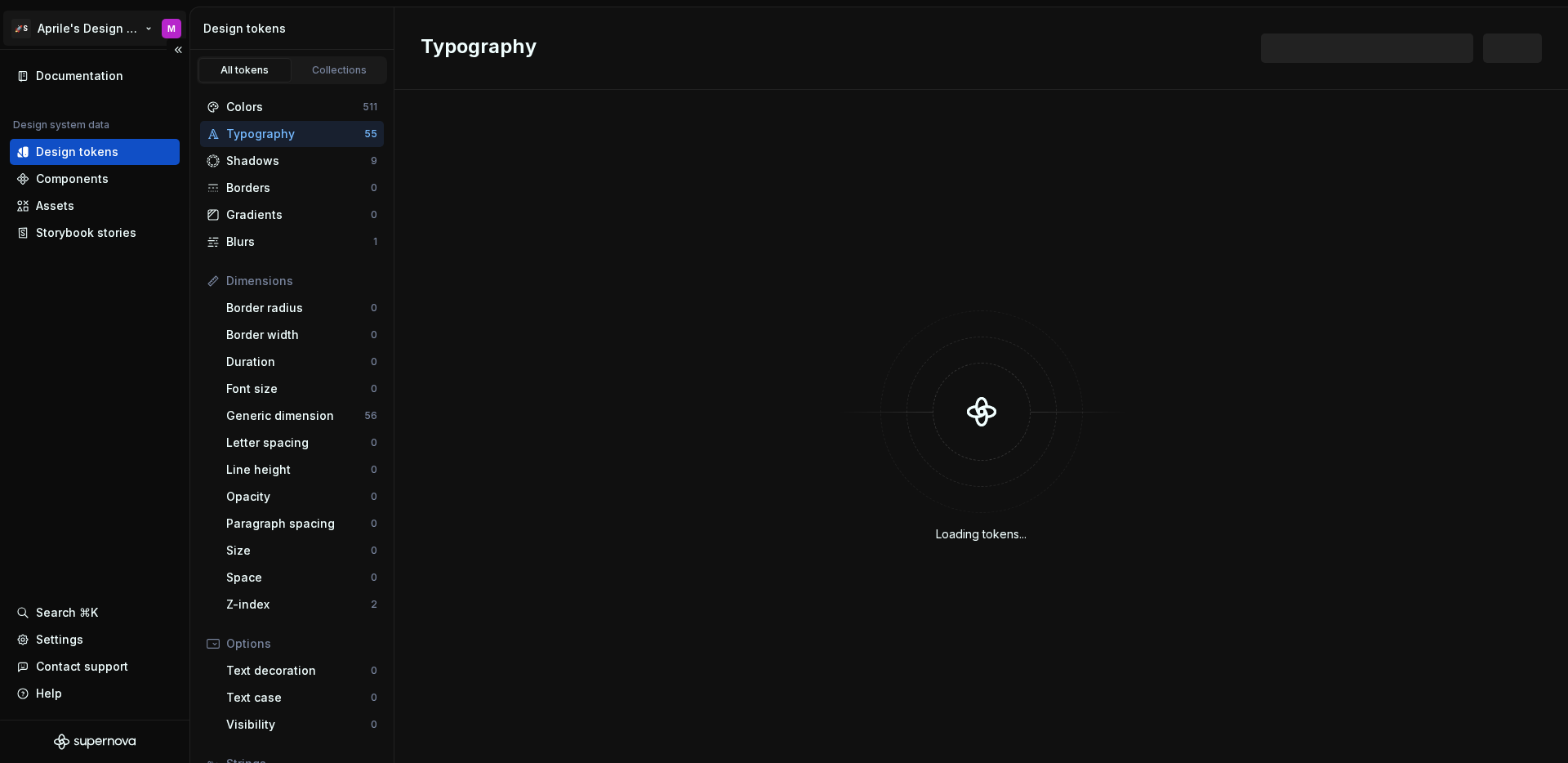
click at [61, 24] on html "🚀S Aprile's Design System M Documentation Design system data Design tokens Comp…" at bounding box center [784, 382] width 1568 height 763
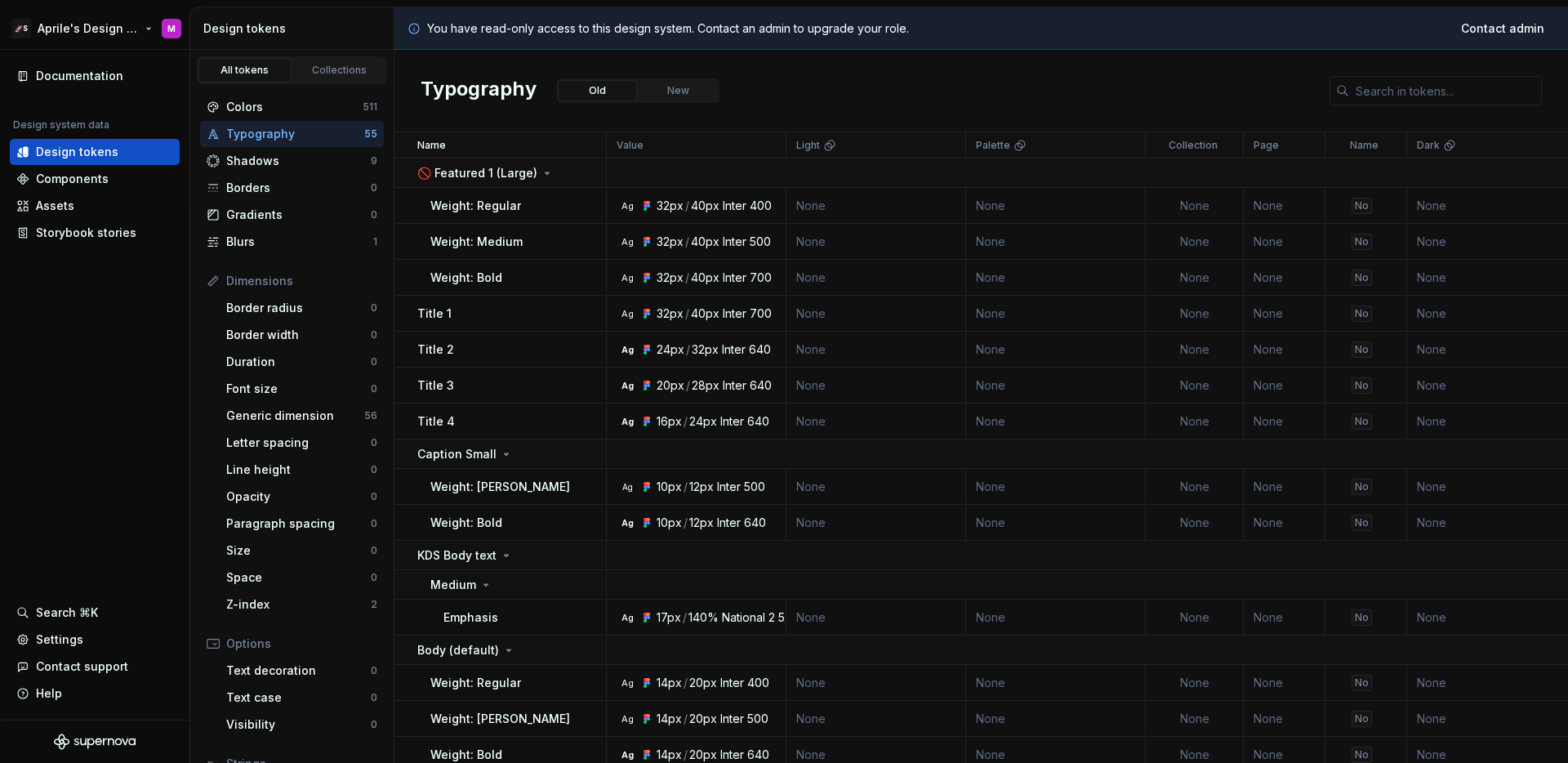
click at [96, 30] on html "🚀S Aprile's Design System M Documentation Design system data Design tokens Comp…" at bounding box center [784, 382] width 1568 height 763
click at [110, 27] on html "🚀S Aprile's Design System M Documentation Design system data Design tokens Comp…" at bounding box center [784, 382] width 1568 height 763
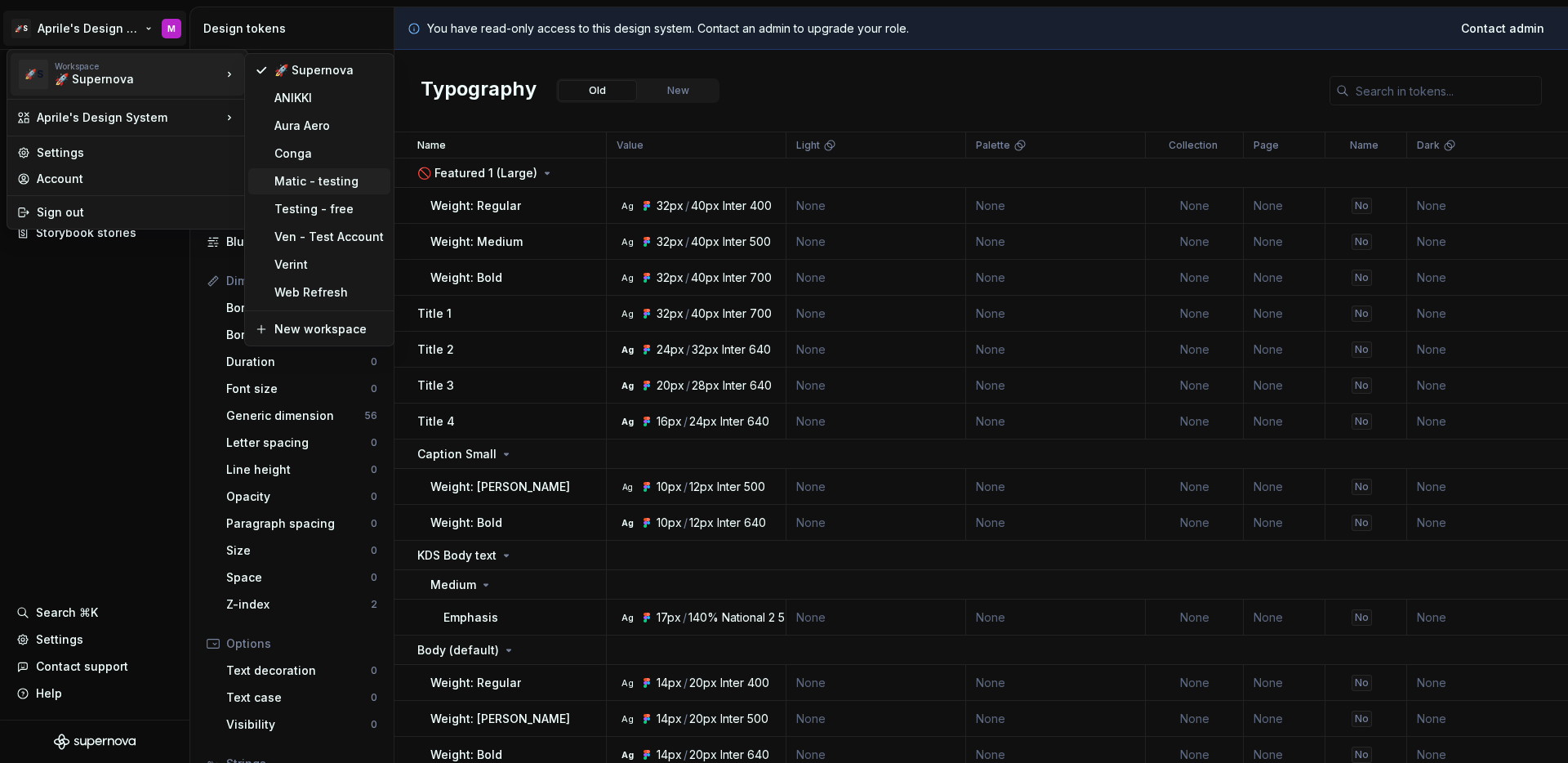
click at [344, 179] on div "Matic - testing" at bounding box center [329, 181] width 110 height 16
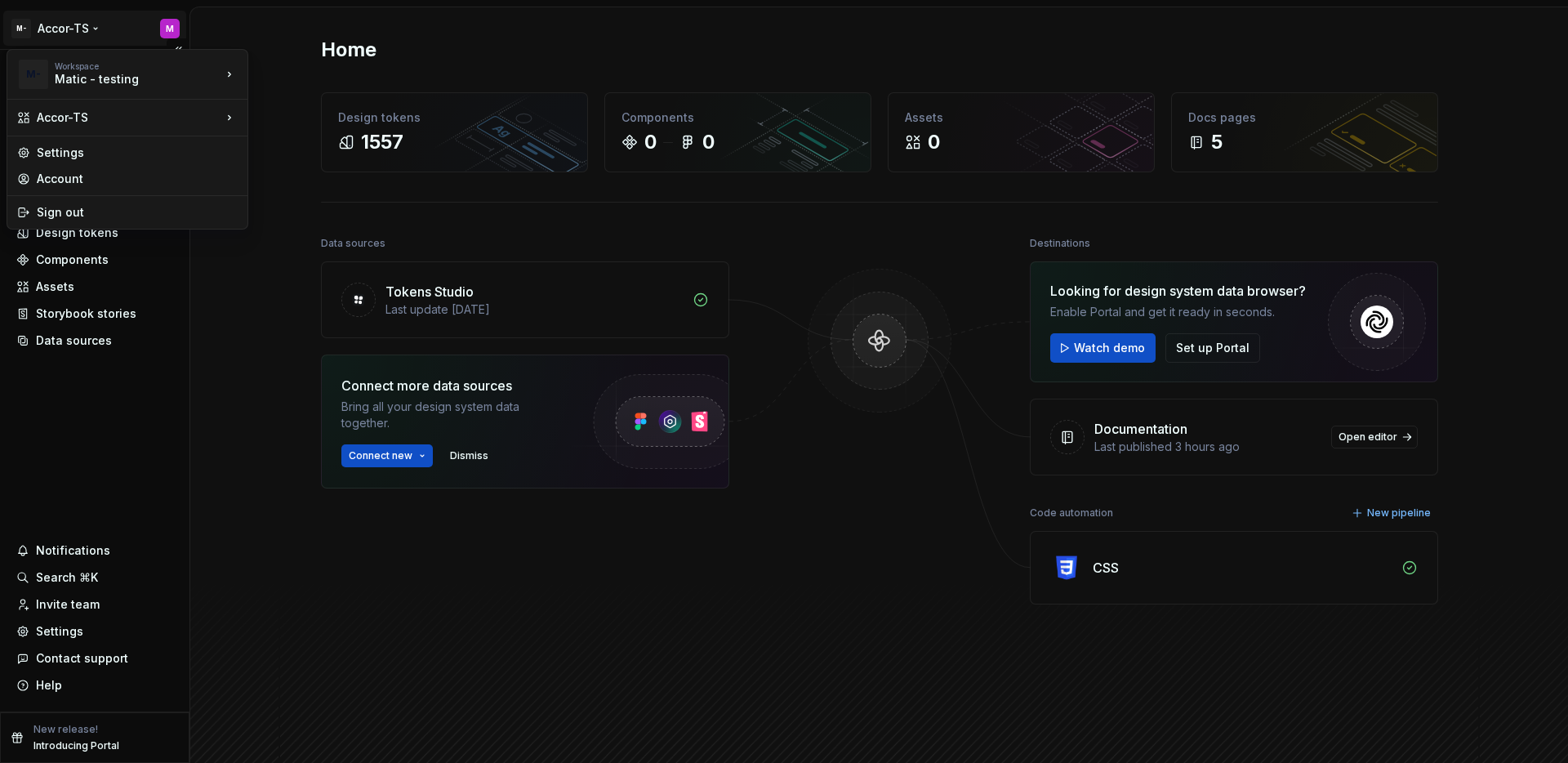
click at [76, 35] on html "M- Accor-TS M Home Documentation Analytics Code automation Design system data D…" at bounding box center [784, 382] width 1568 height 763
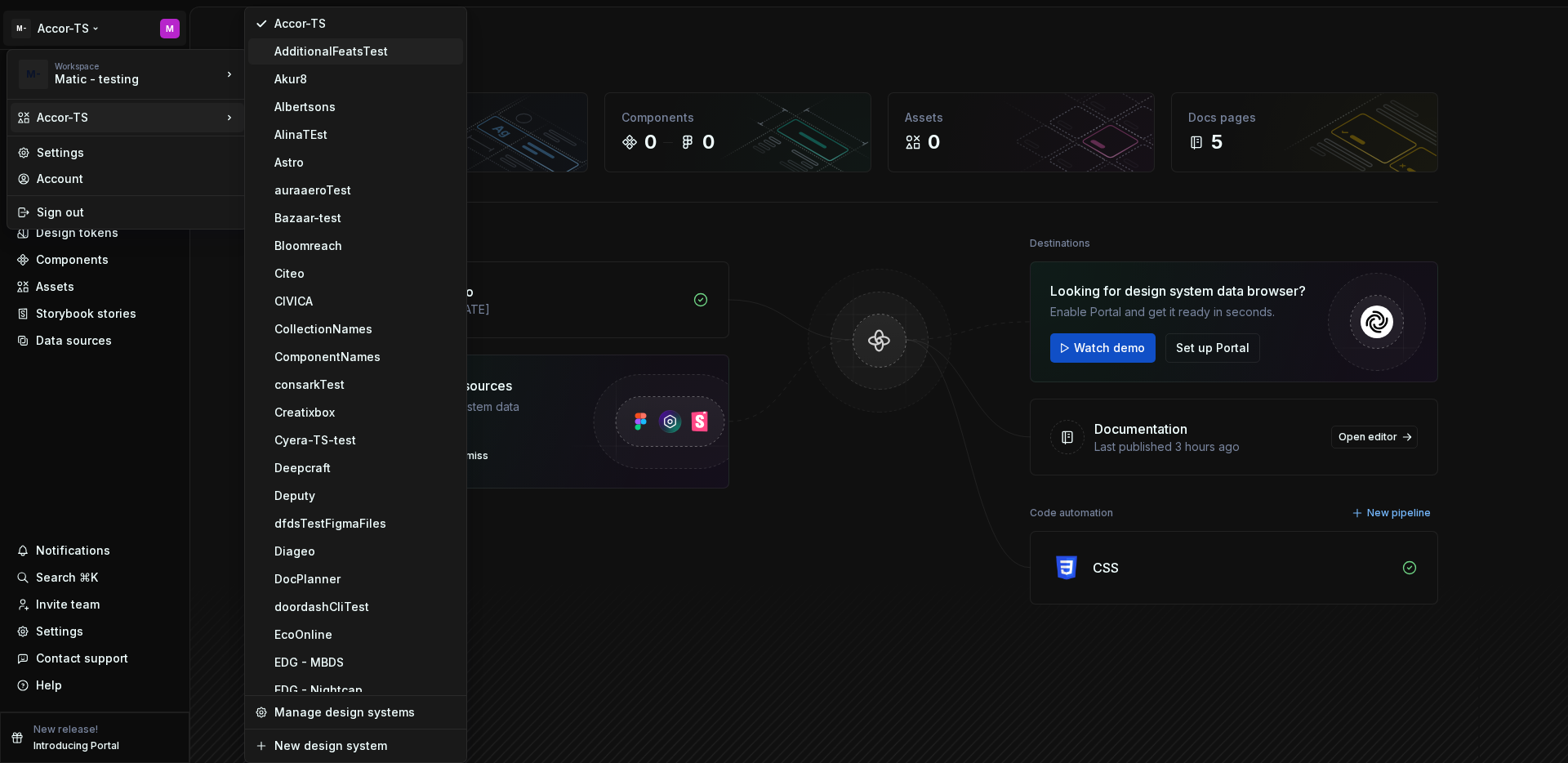
click at [347, 56] on div "AdditionalFeatsTest" at bounding box center [365, 52] width 182 height 16
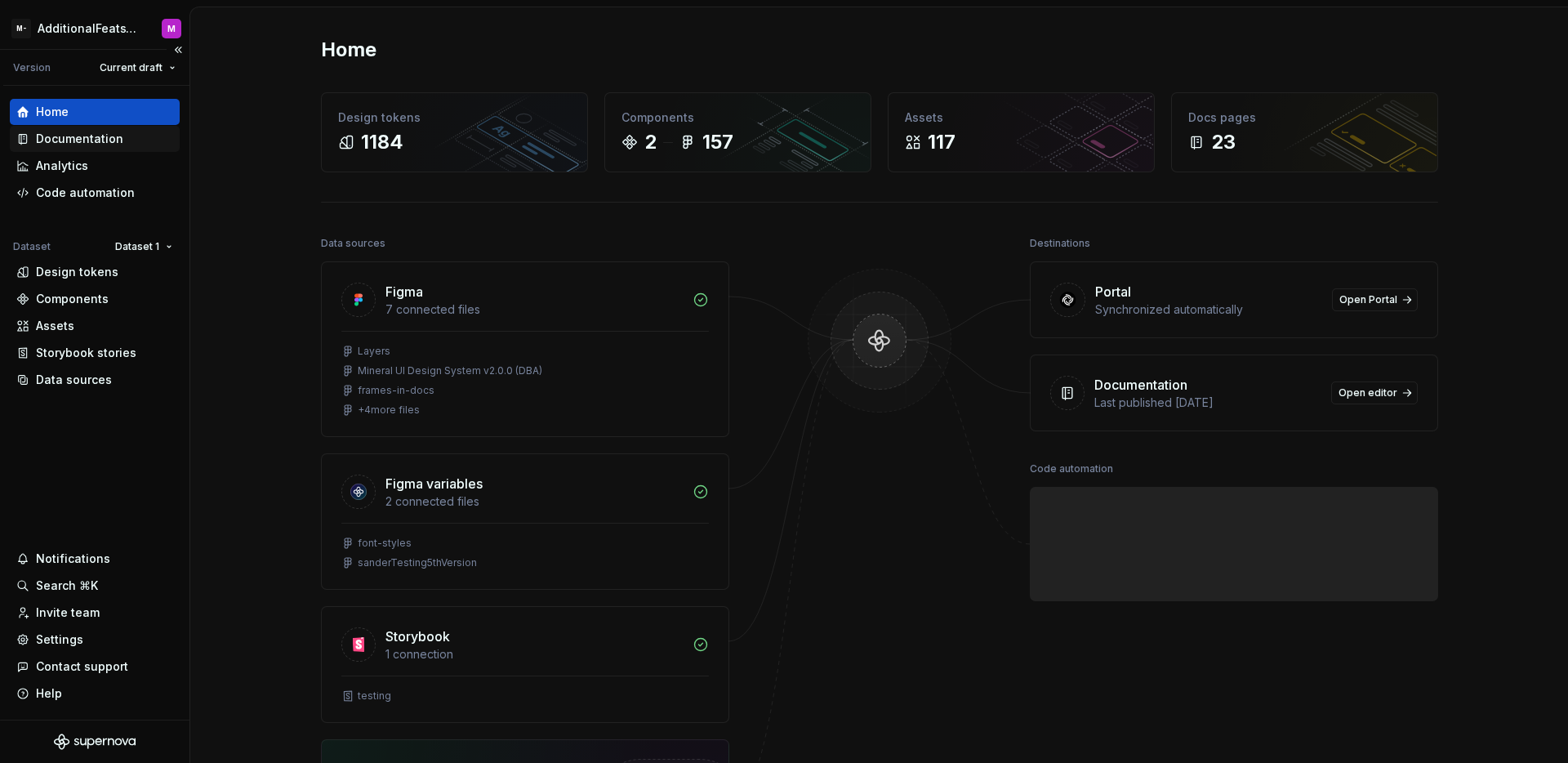
click at [89, 134] on div "Documentation" at bounding box center [79, 139] width 87 height 16
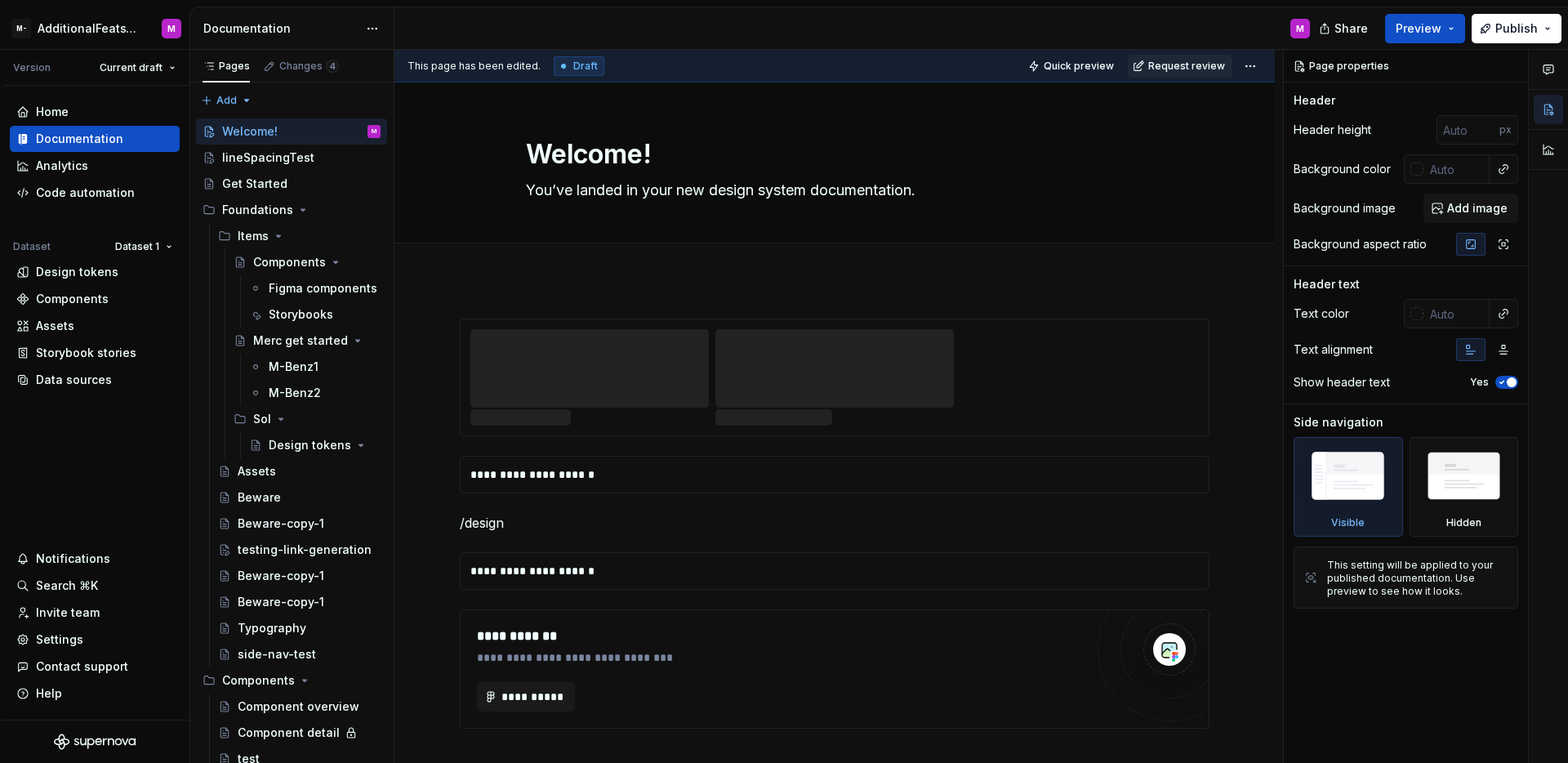
scroll to position [213, 0]
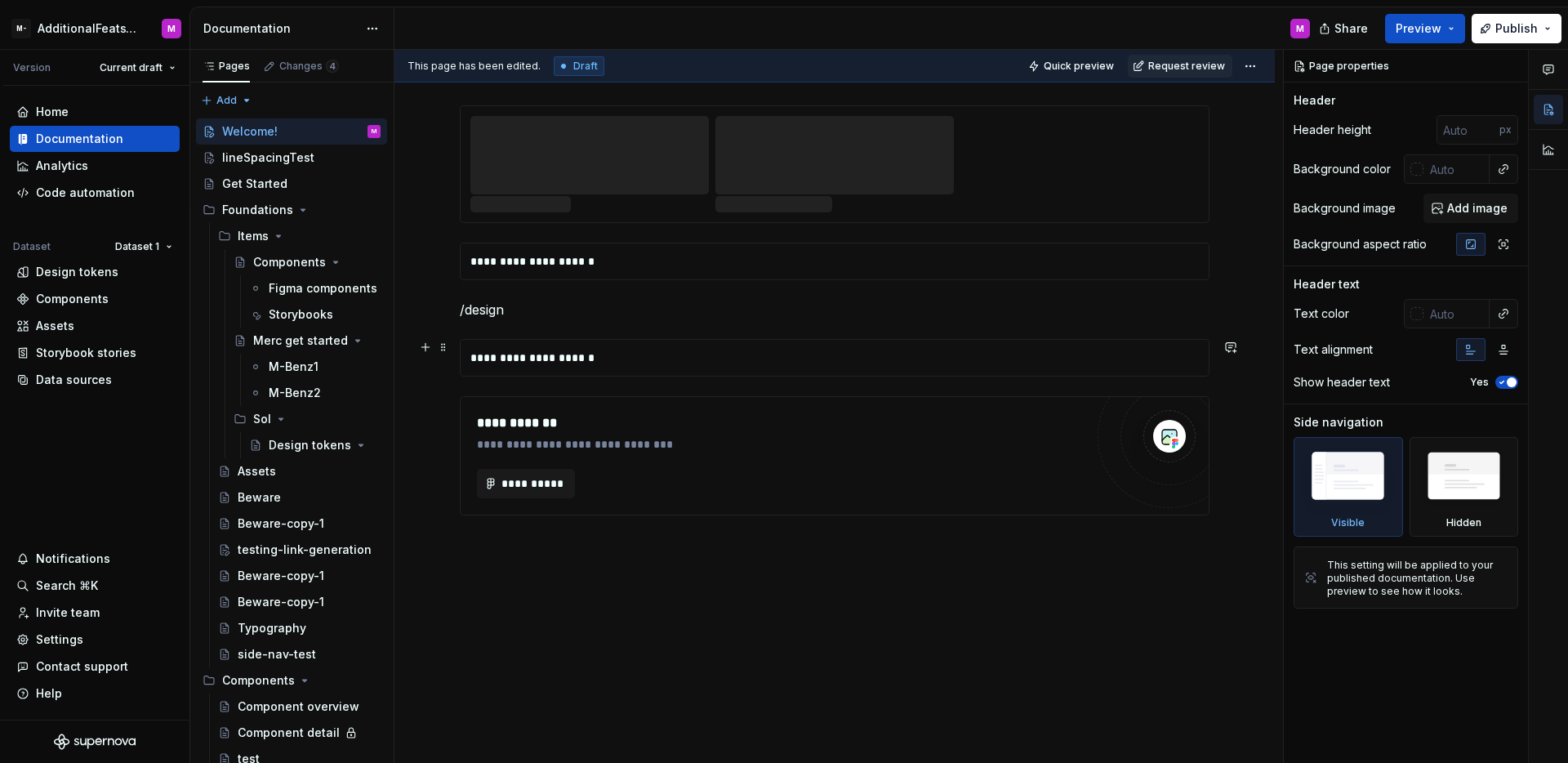
type textarea "*"
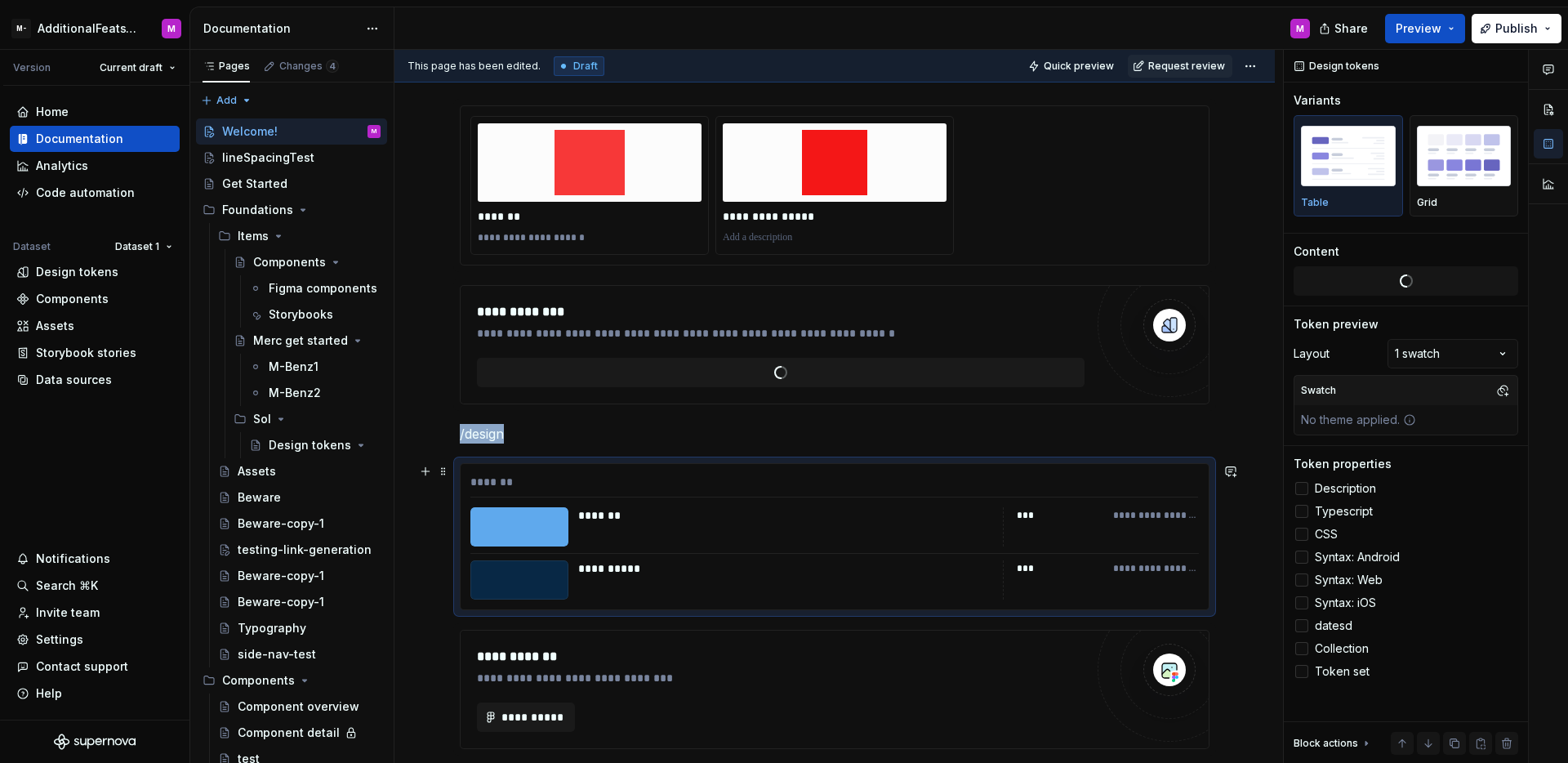
scroll to position [447, 0]
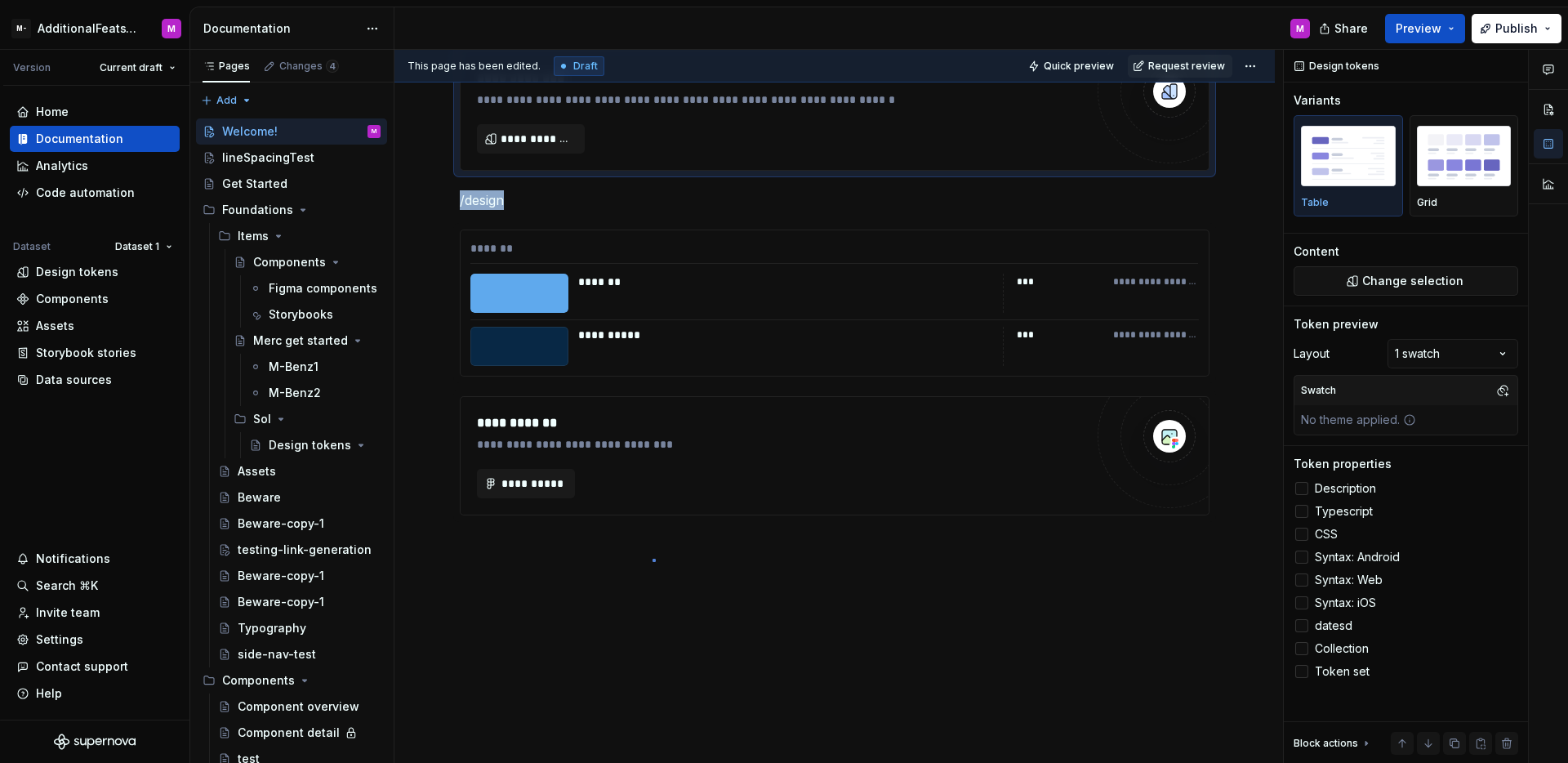
click at [652, 559] on div "**********" at bounding box center [838, 406] width 888 height 714
click at [656, 554] on div "**********" at bounding box center [835, 298] width 880 height 931
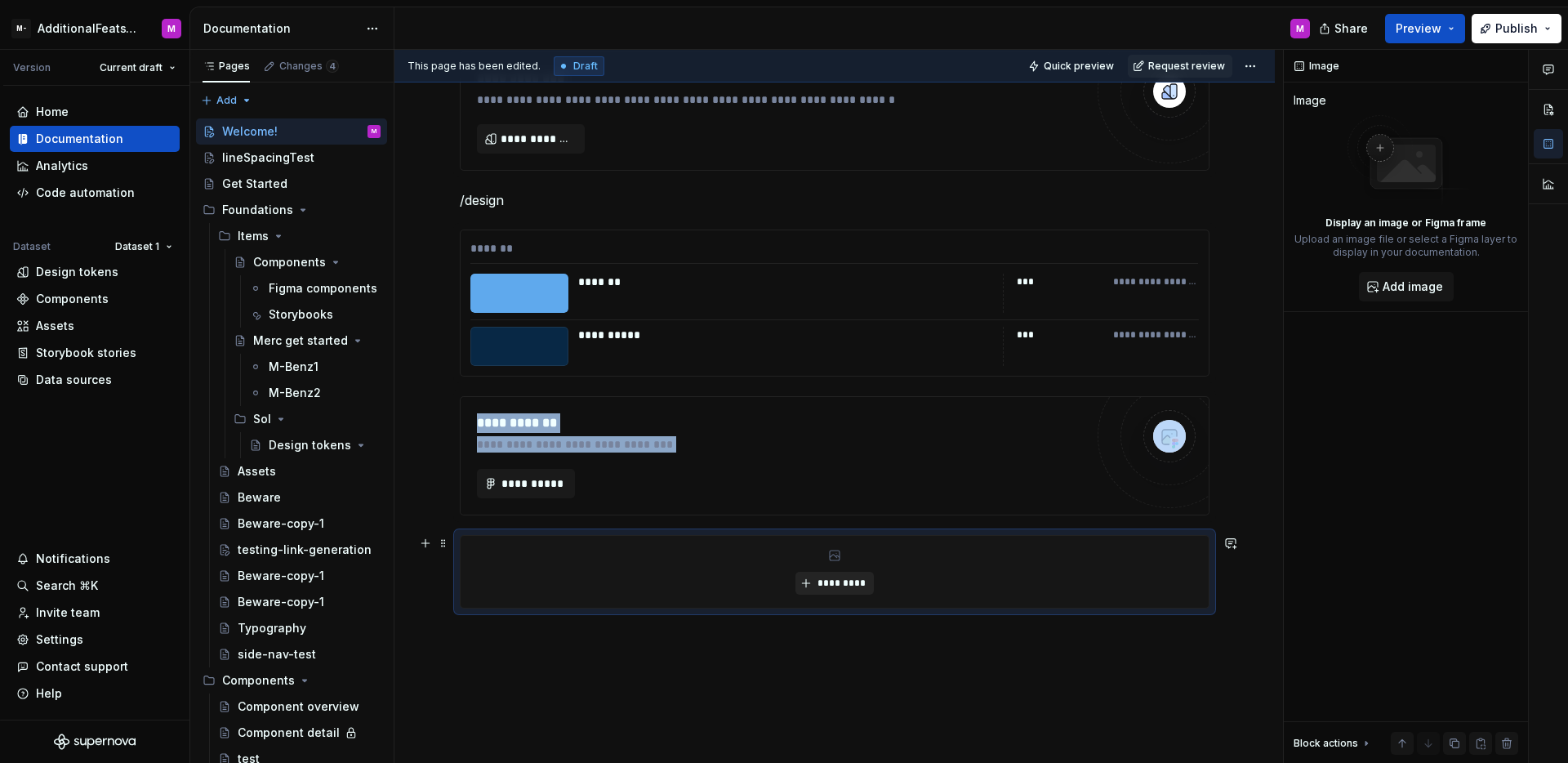
click at [811, 577] on button "*********" at bounding box center [834, 584] width 78 height 23
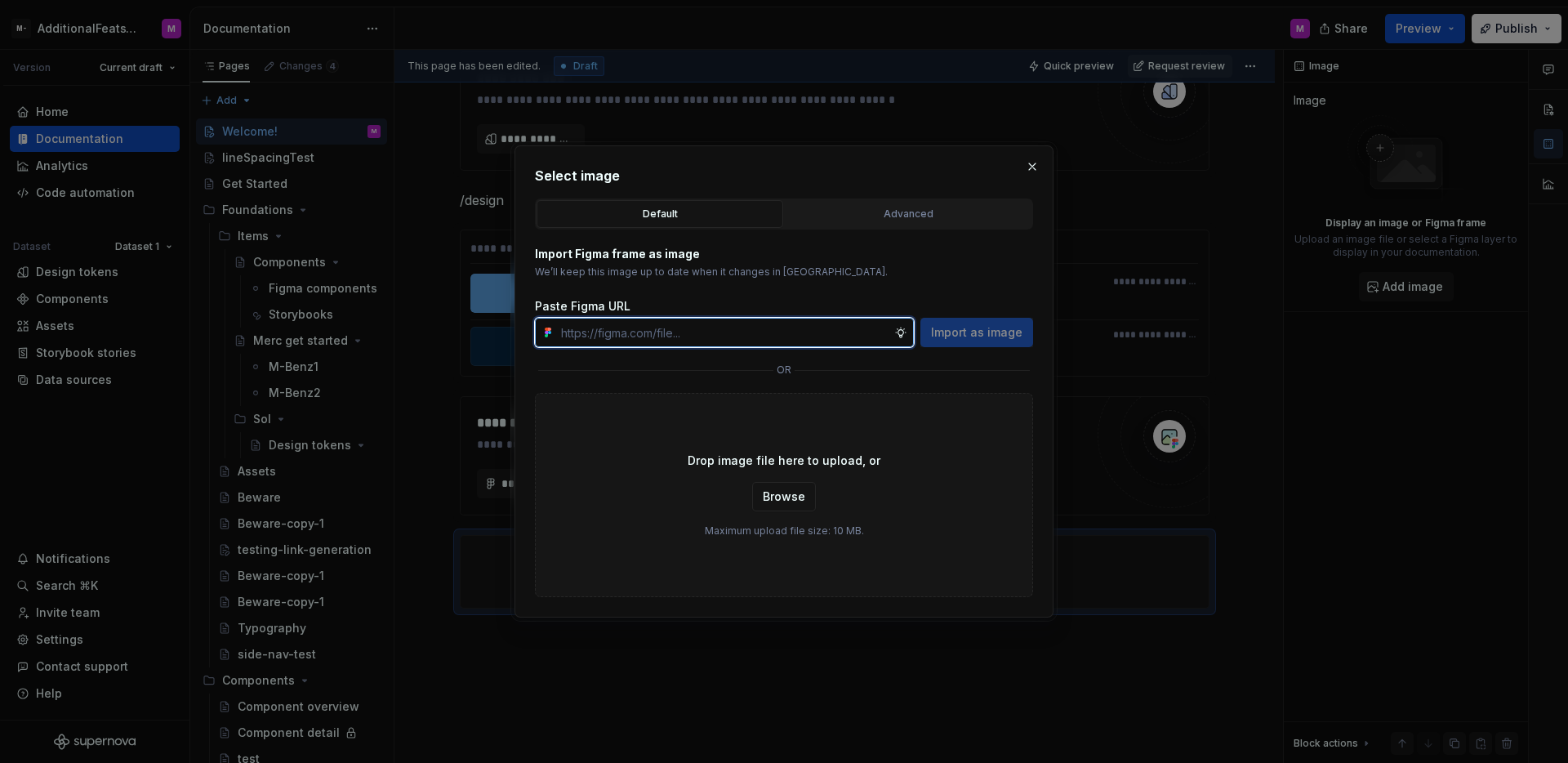
paste input "[URL][DOMAIN_NAME]"
type input "[URL][DOMAIN_NAME]"
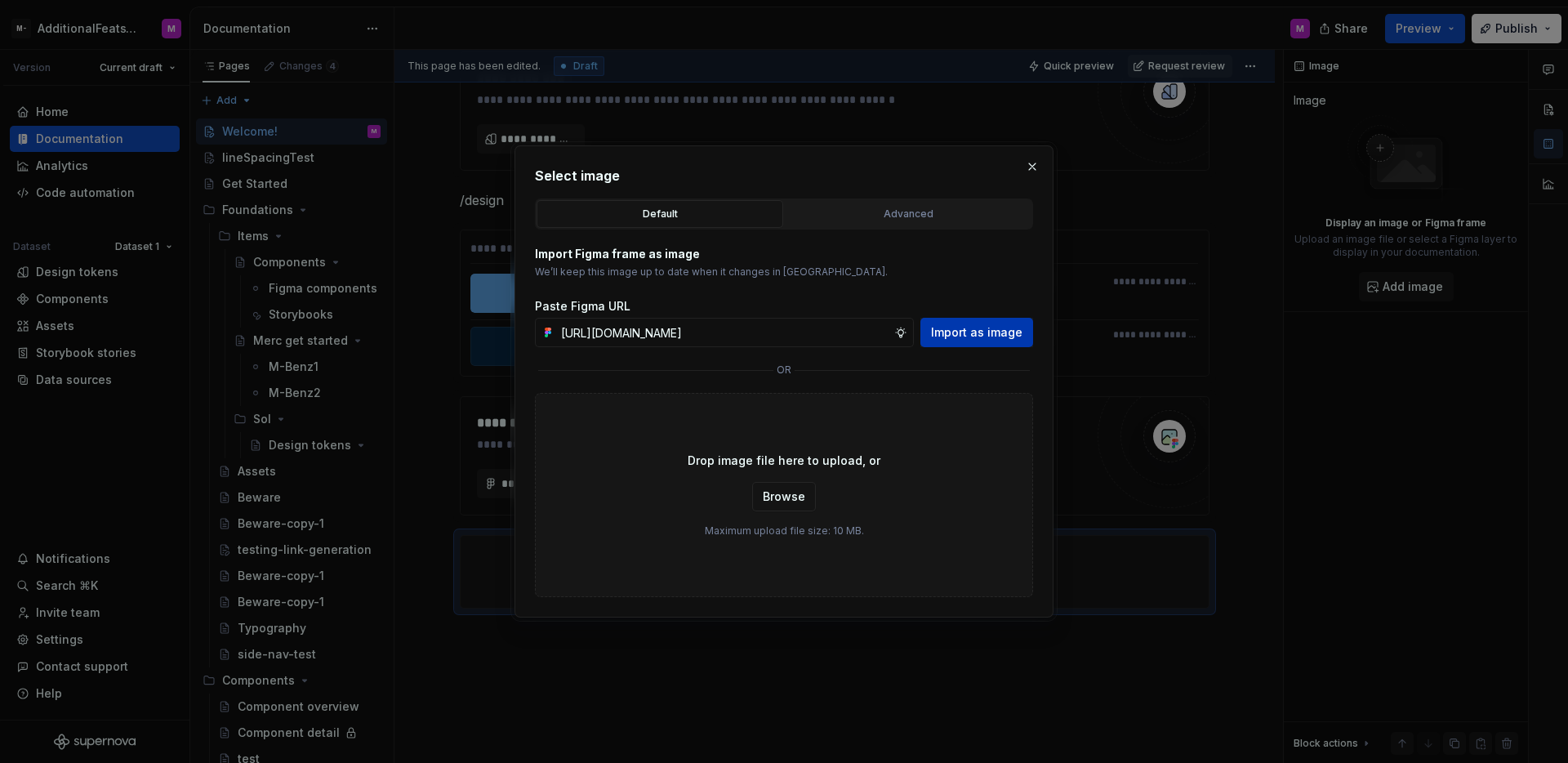
scroll to position [0, 0]
click at [961, 332] on span "Import as image" at bounding box center [976, 332] width 92 height 16
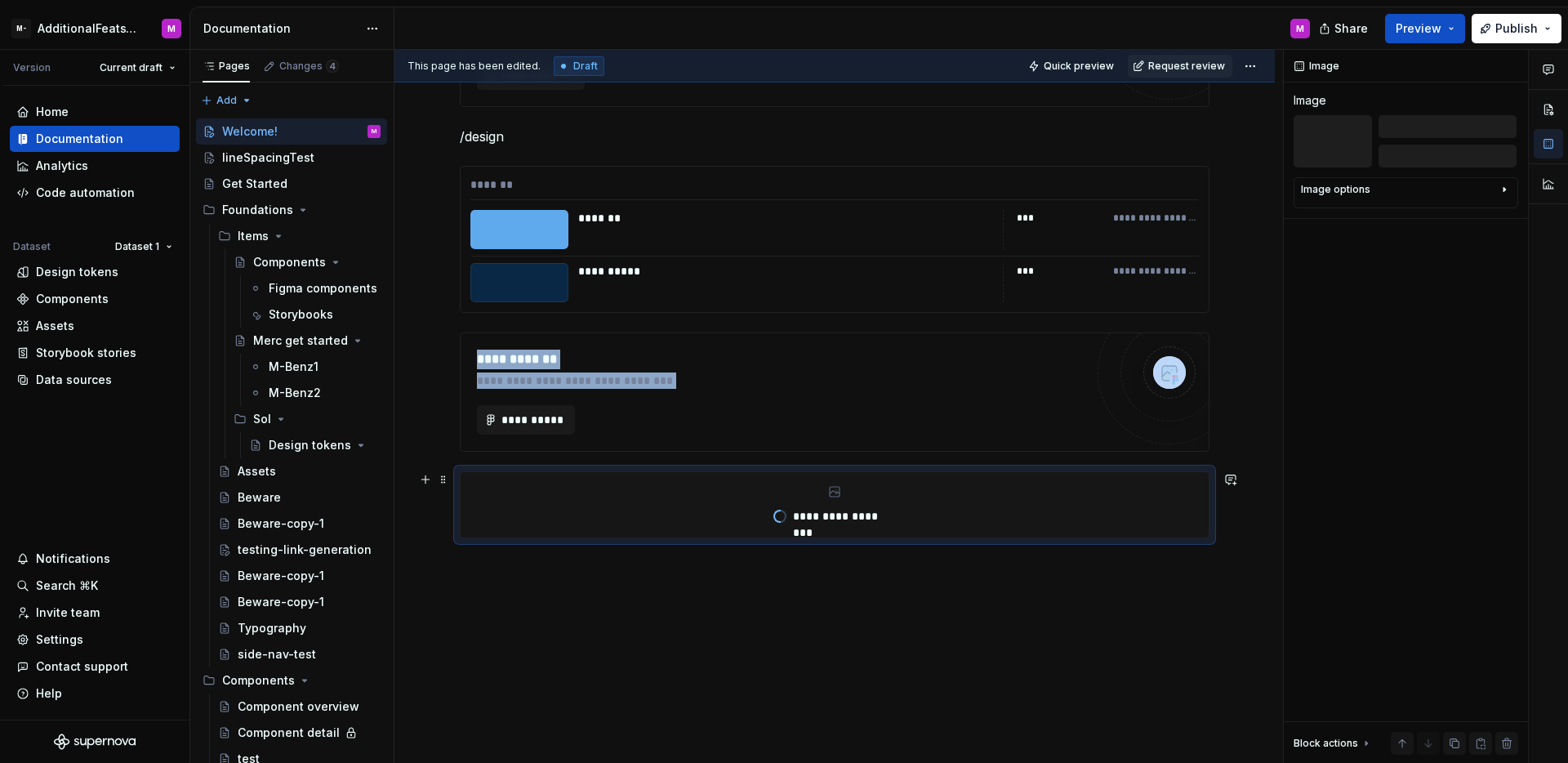
scroll to position [521, 0]
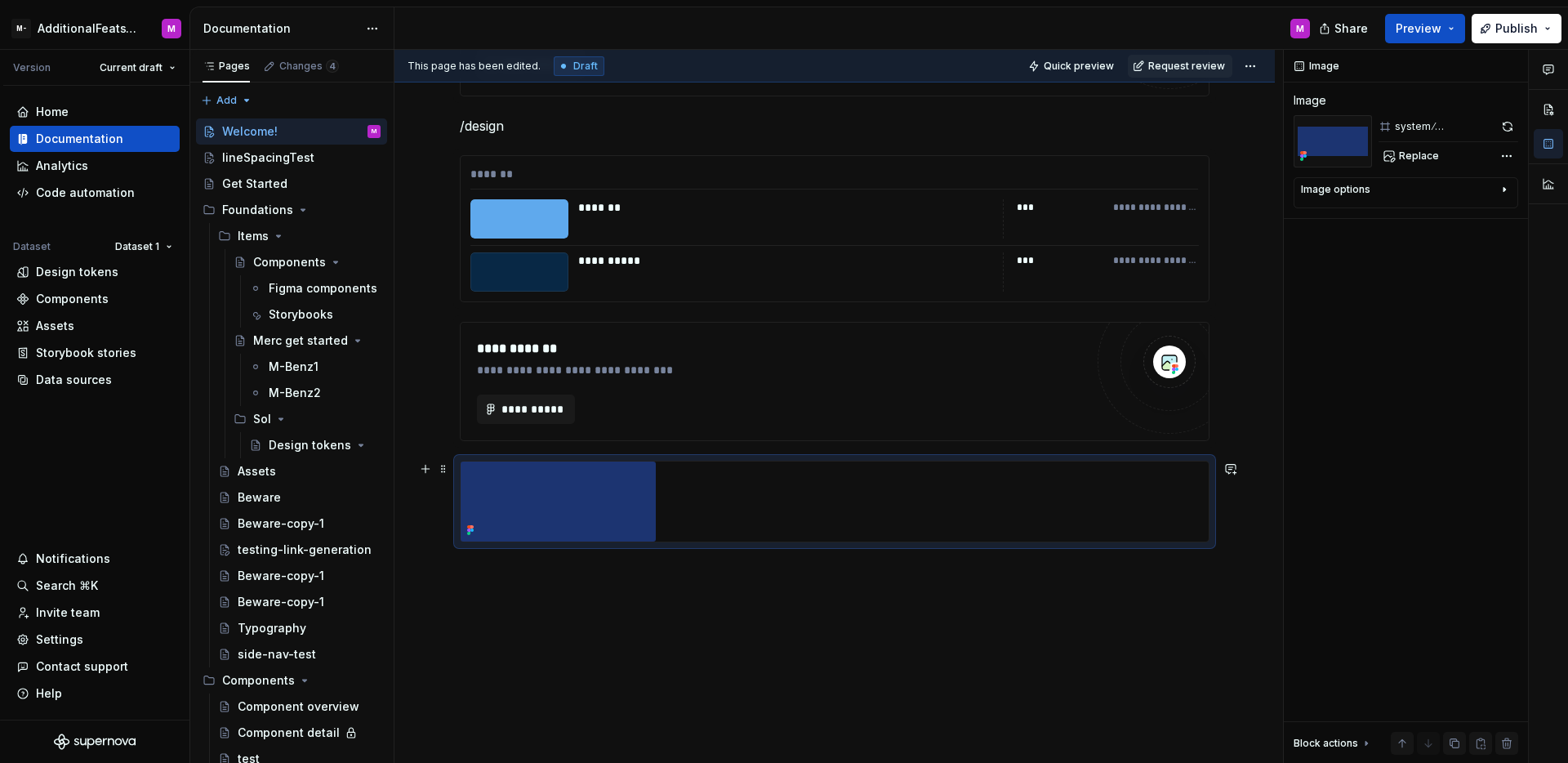
click at [885, 499] on div at bounding box center [835, 502] width 748 height 80
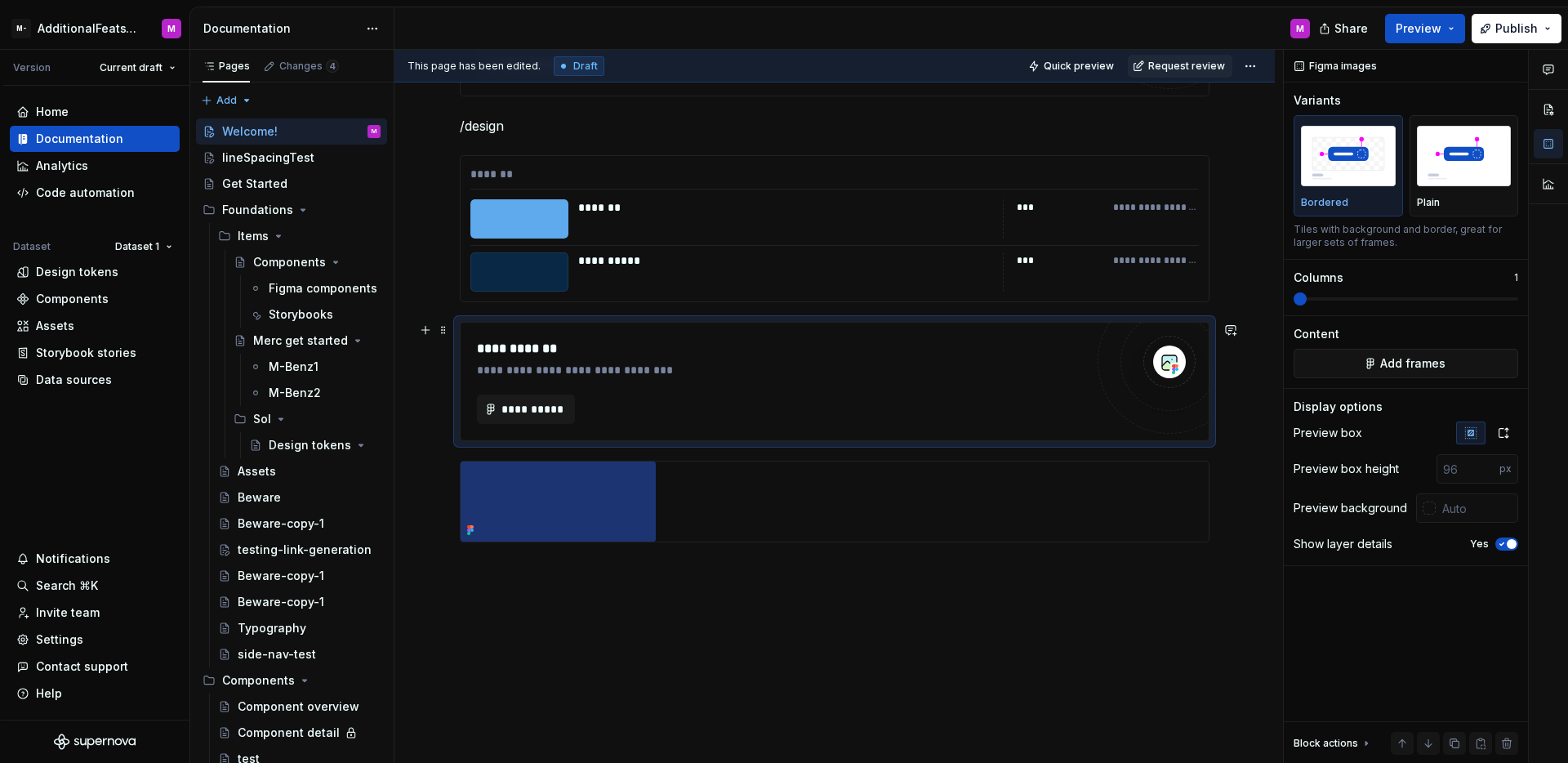
click at [826, 408] on div "**********" at bounding box center [780, 409] width 608 height 29
click at [708, 512] on div at bounding box center [835, 502] width 748 height 80
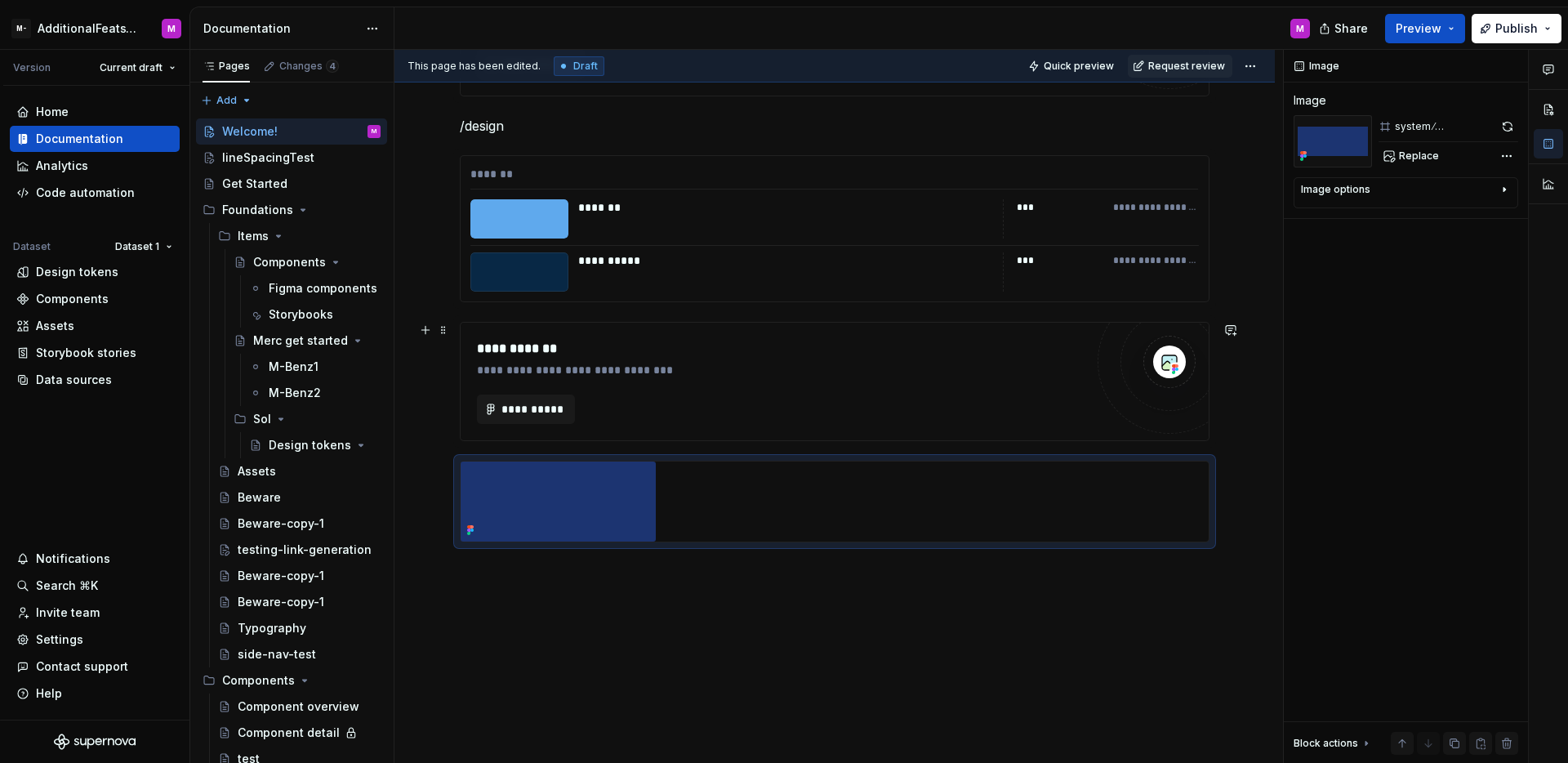
click at [730, 425] on div "**********" at bounding box center [835, 382] width 748 height 118
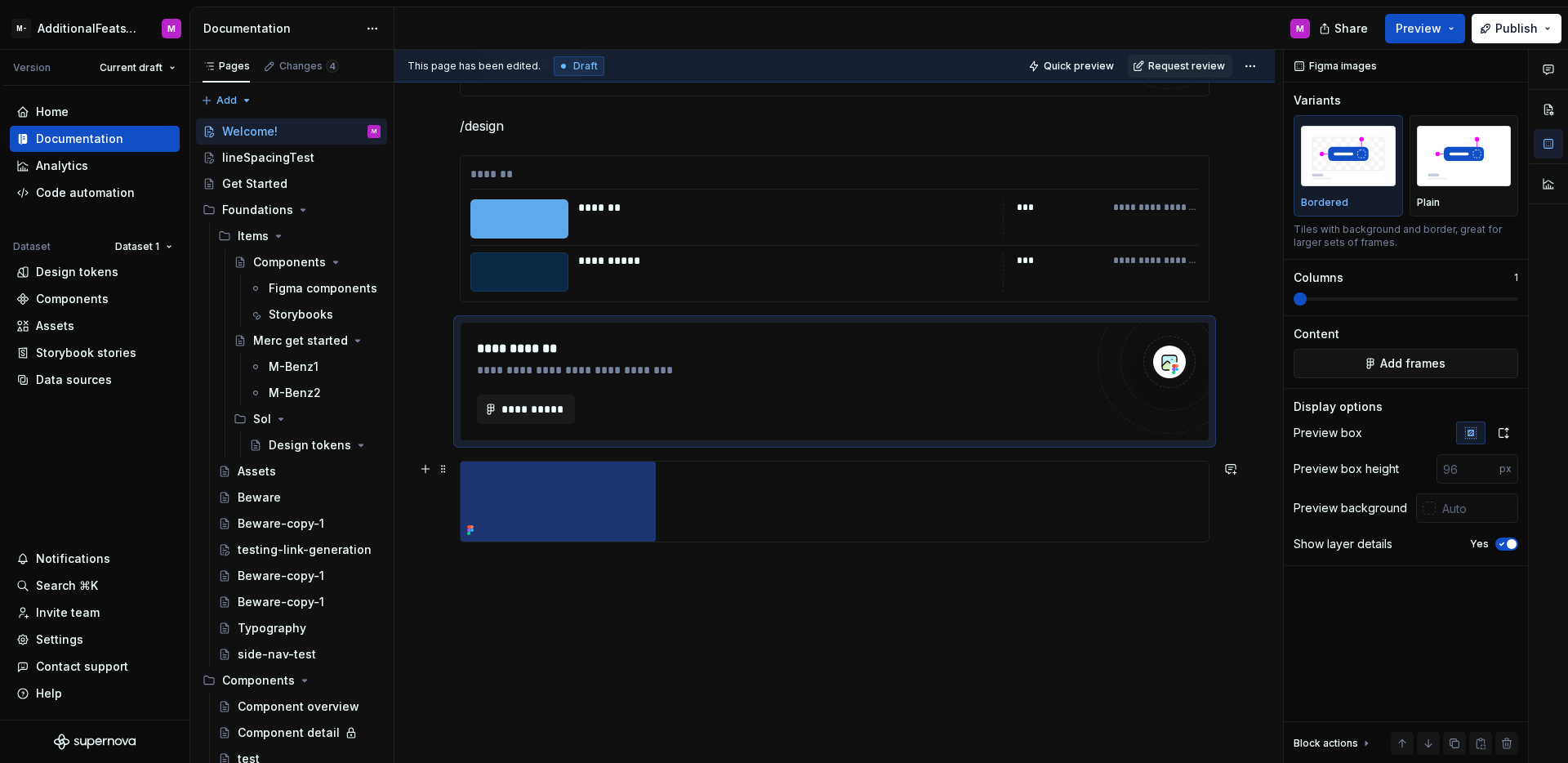
click at [751, 505] on div at bounding box center [835, 502] width 748 height 80
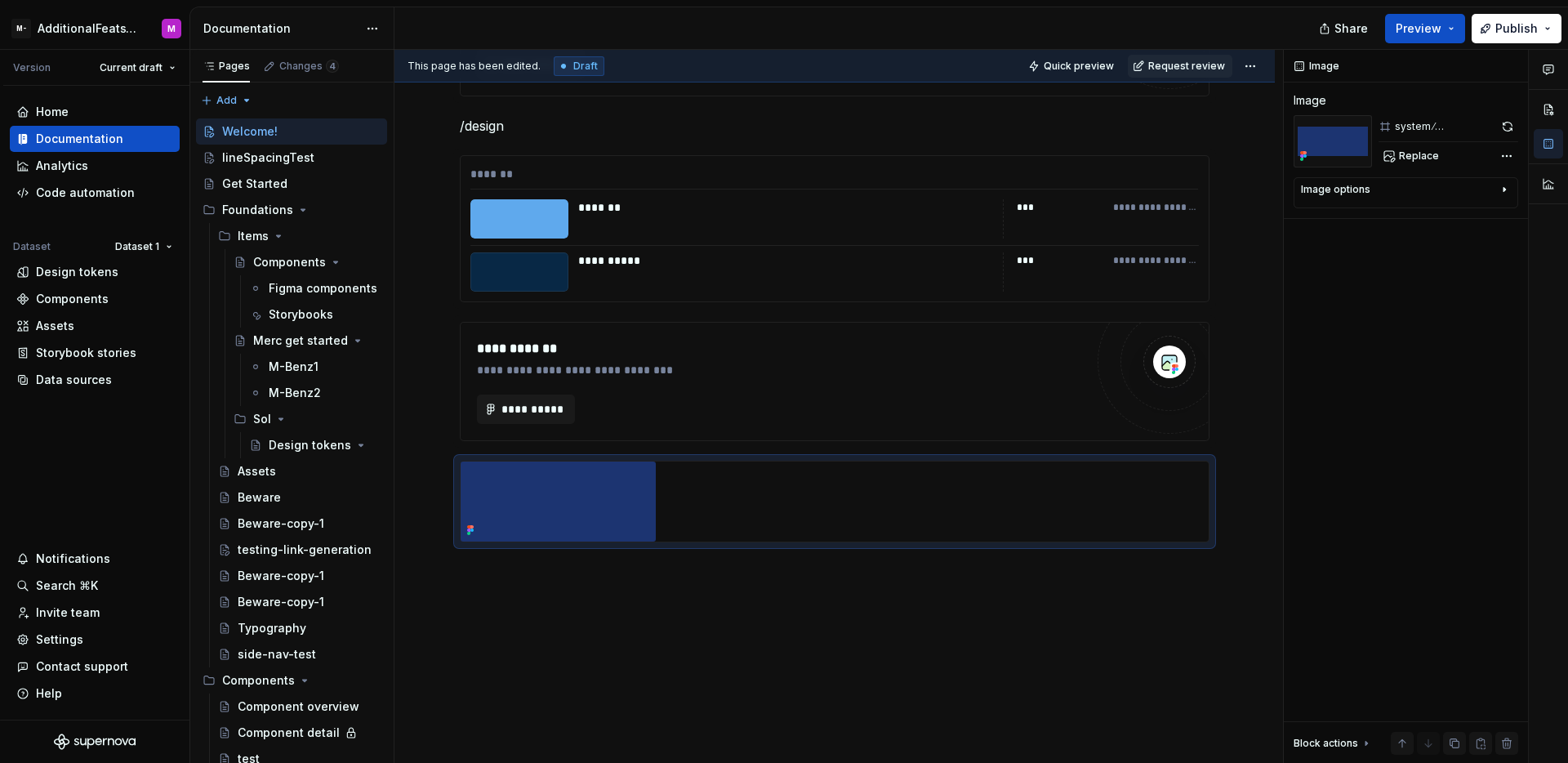
type textarea "*"
